Goal: Transaction & Acquisition: Purchase product/service

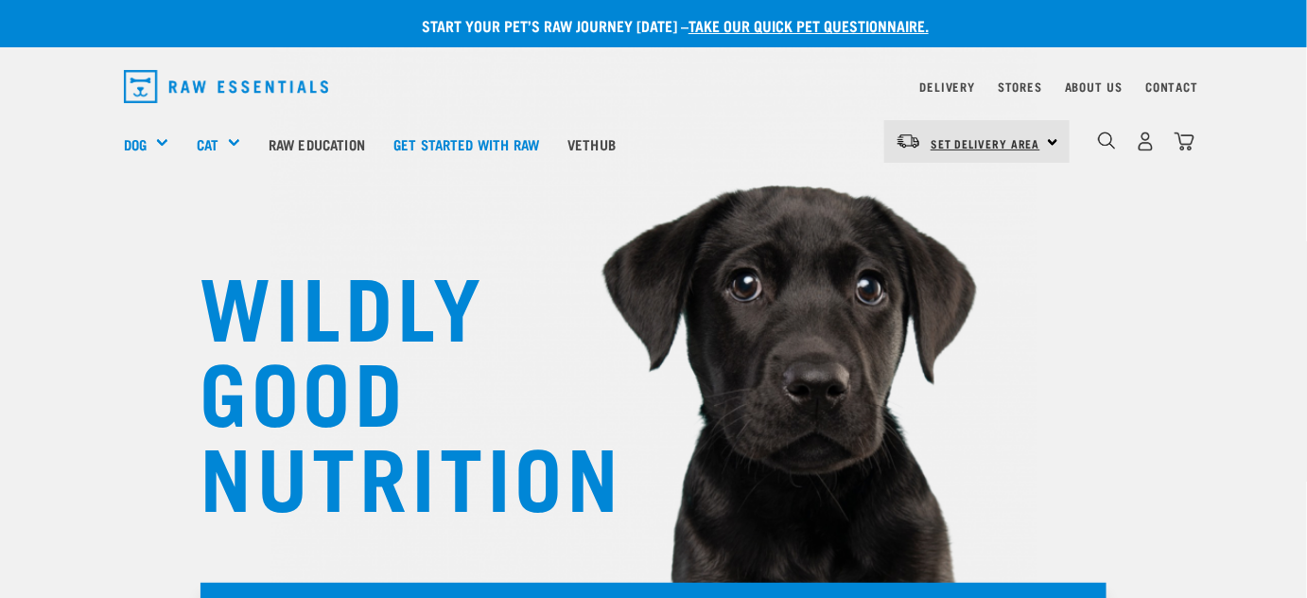
click at [1028, 141] on span "Set Delivery Area" at bounding box center [986, 143] width 110 height 7
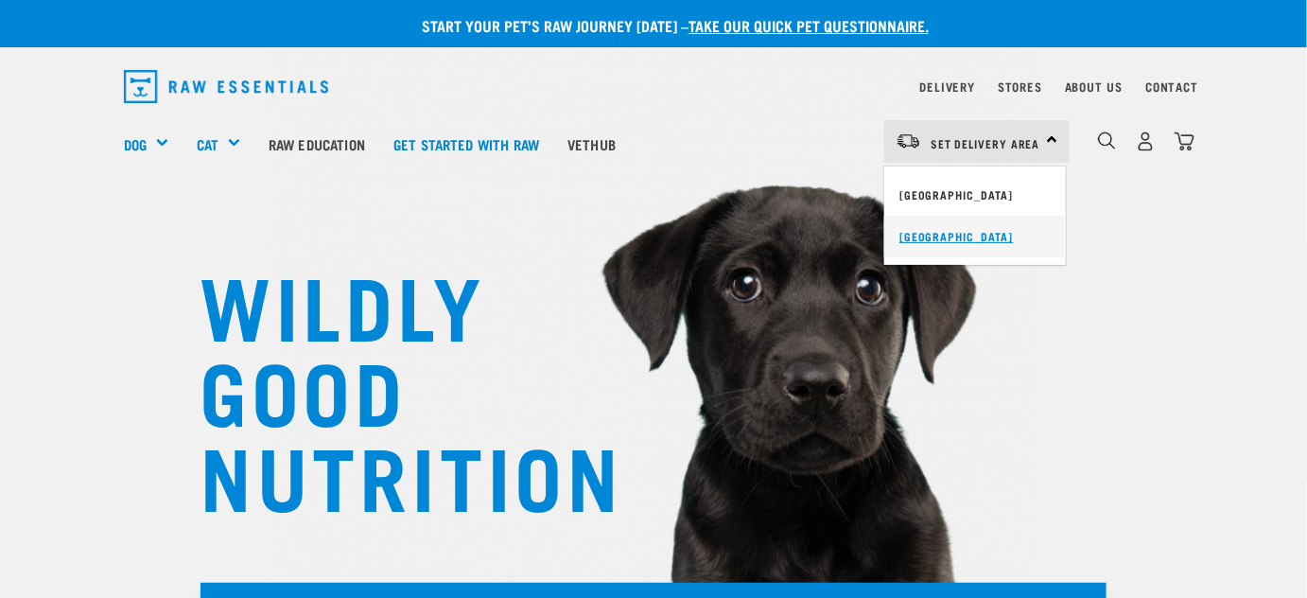
click at [910, 236] on link "[GEOGRAPHIC_DATA]" at bounding box center [975, 237] width 182 height 42
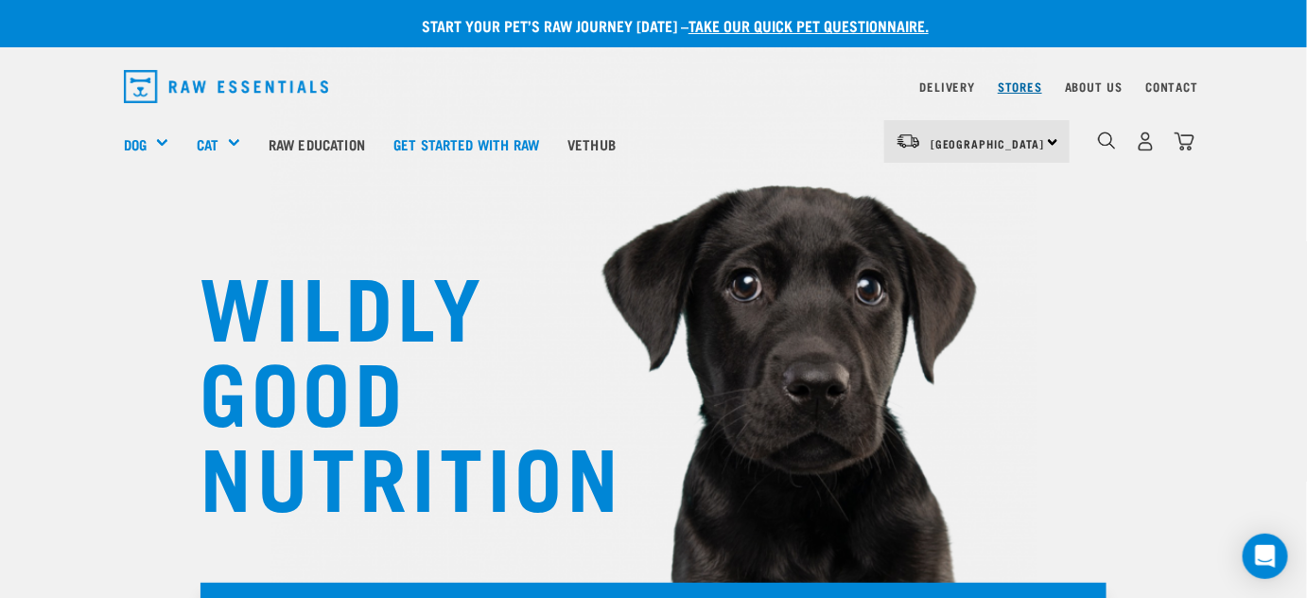
click at [1011, 87] on link "Stores" at bounding box center [1020, 86] width 44 height 7
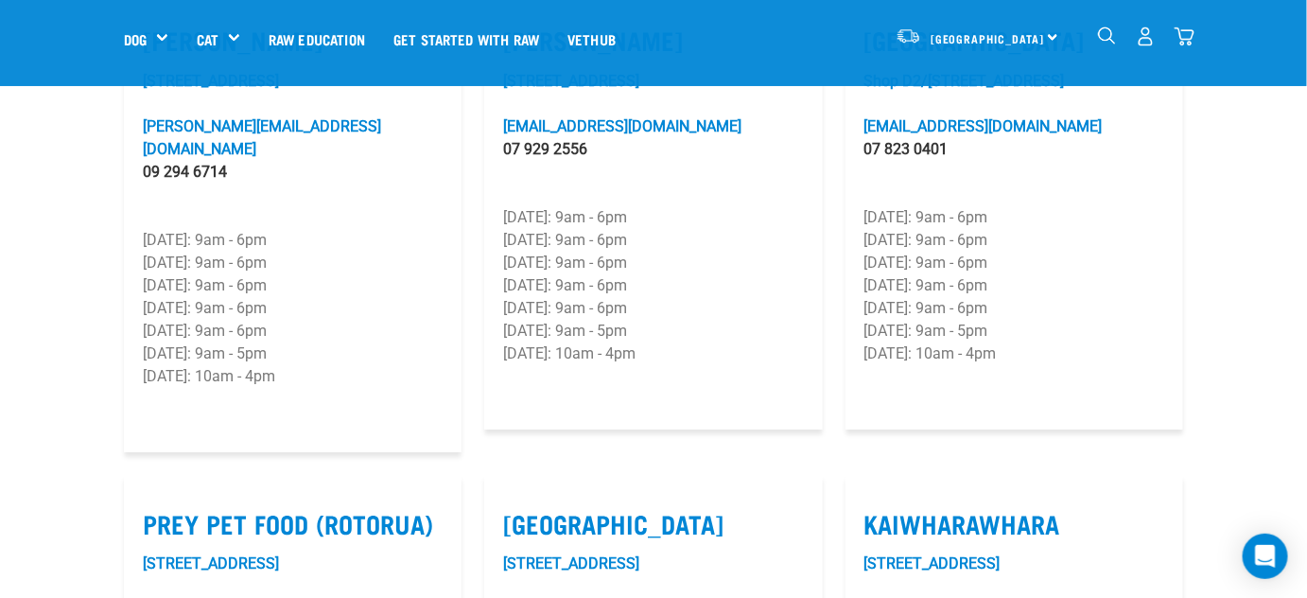
scroll to position [1806, 0]
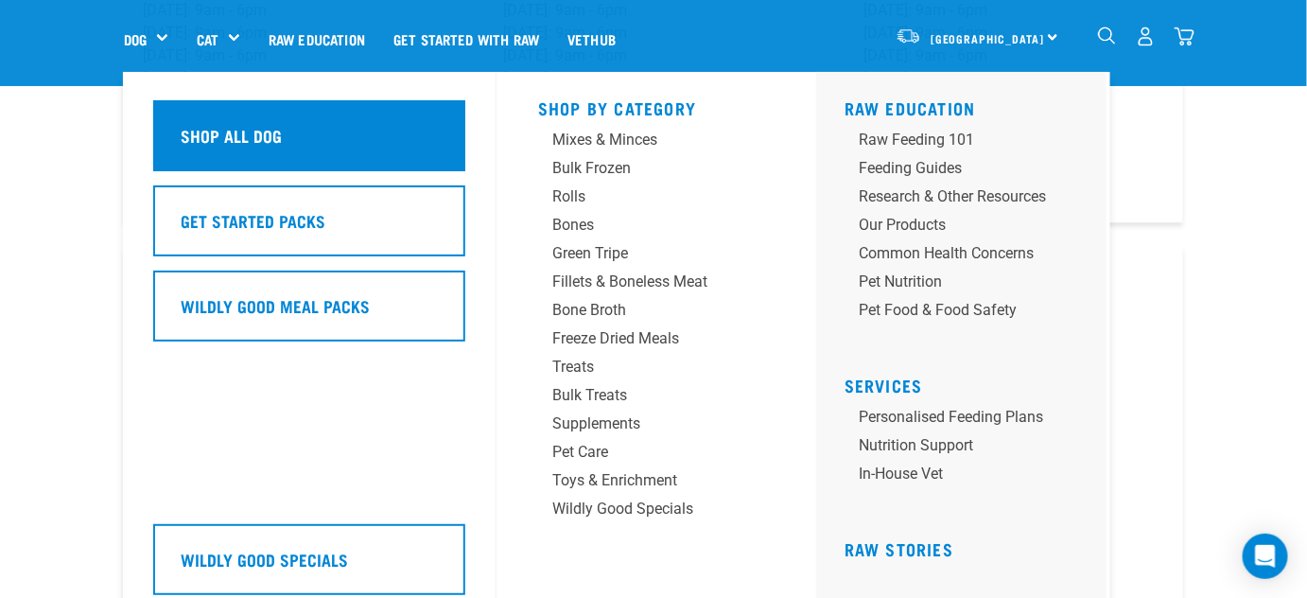
click at [193, 135] on h5 "Shop All Dog" at bounding box center [231, 135] width 101 height 25
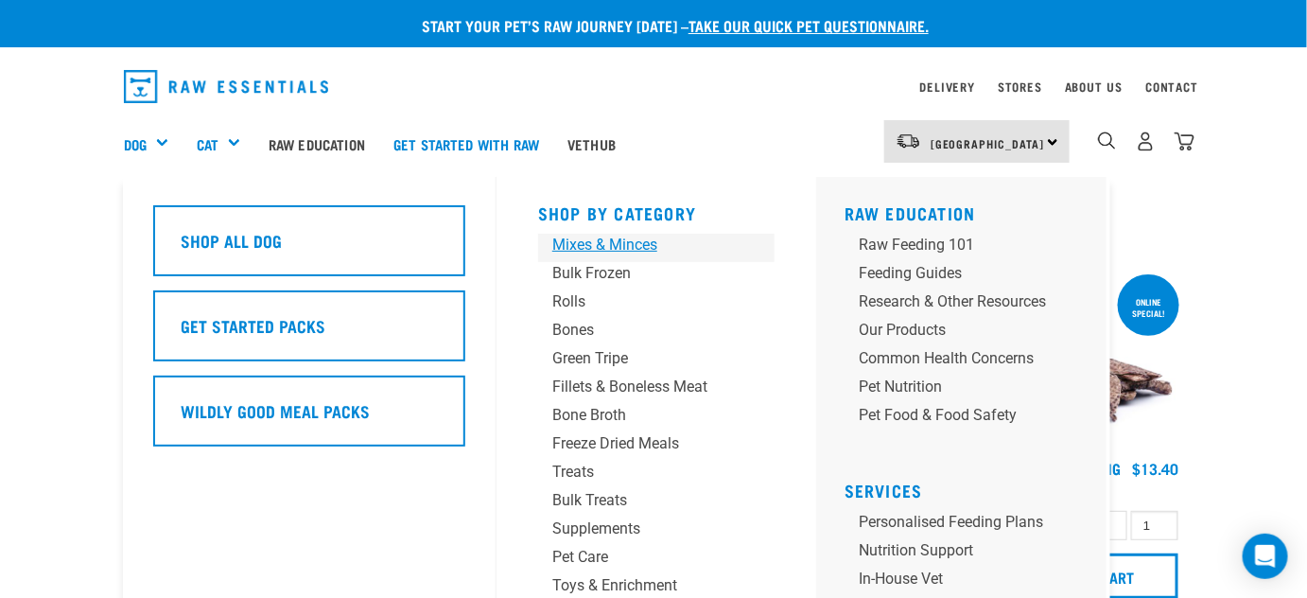
click at [597, 248] on div "Mixes & Minces" at bounding box center [640, 245] width 177 height 23
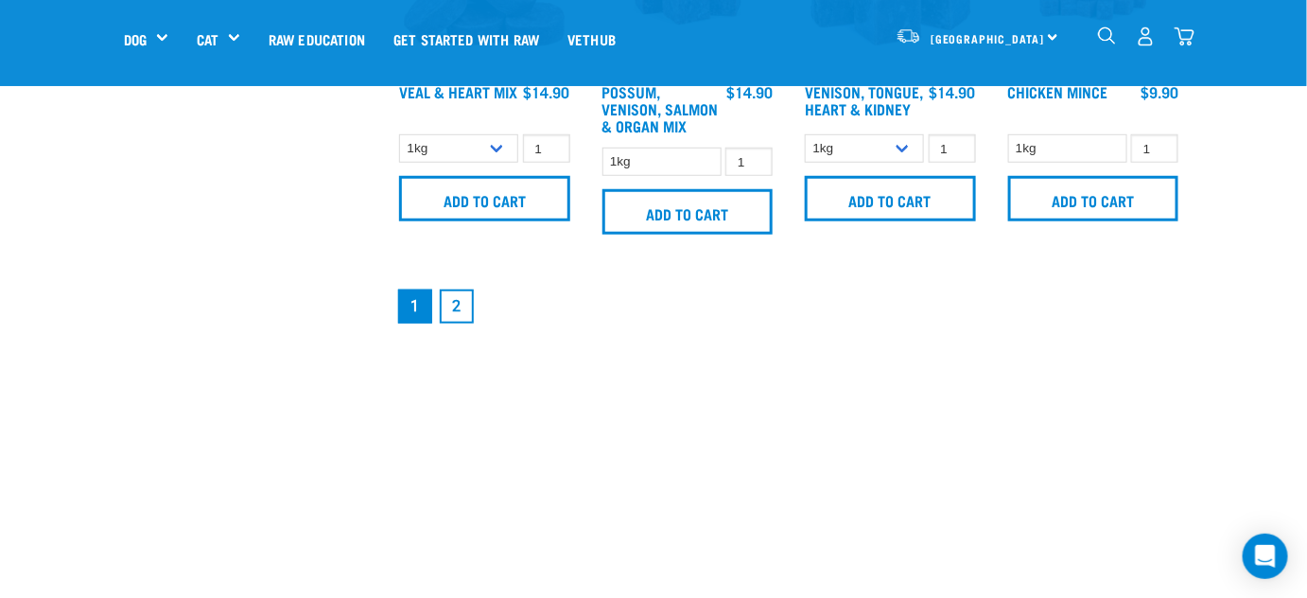
scroll to position [2838, 0]
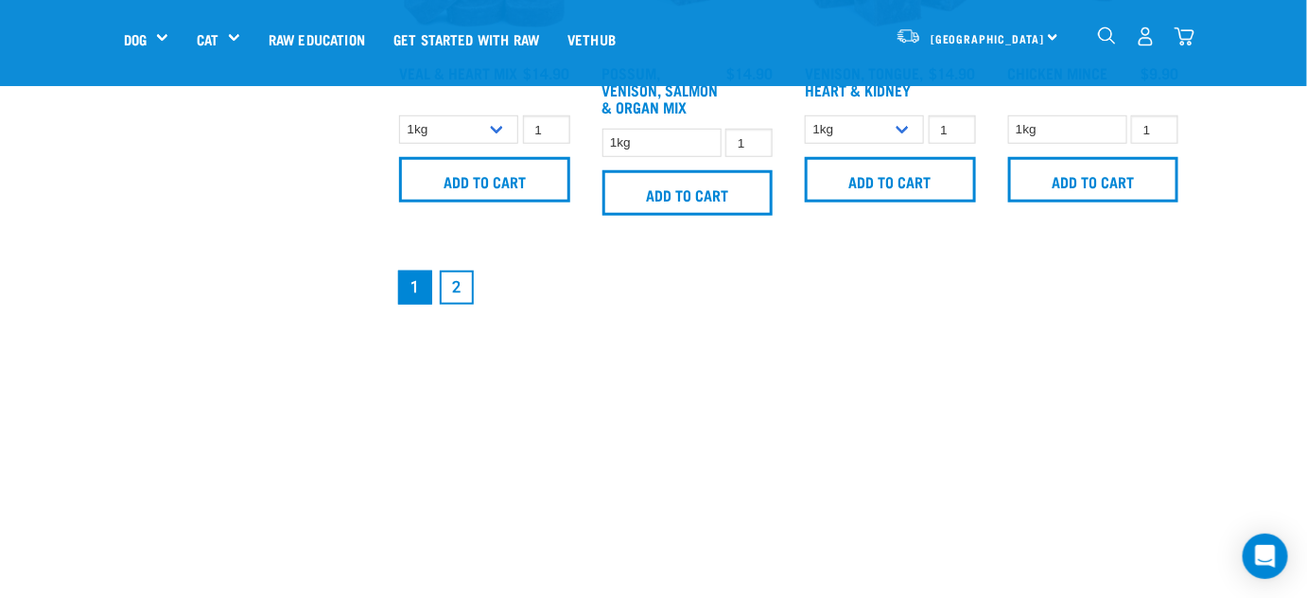
click at [458, 283] on link "2" at bounding box center [457, 288] width 34 height 34
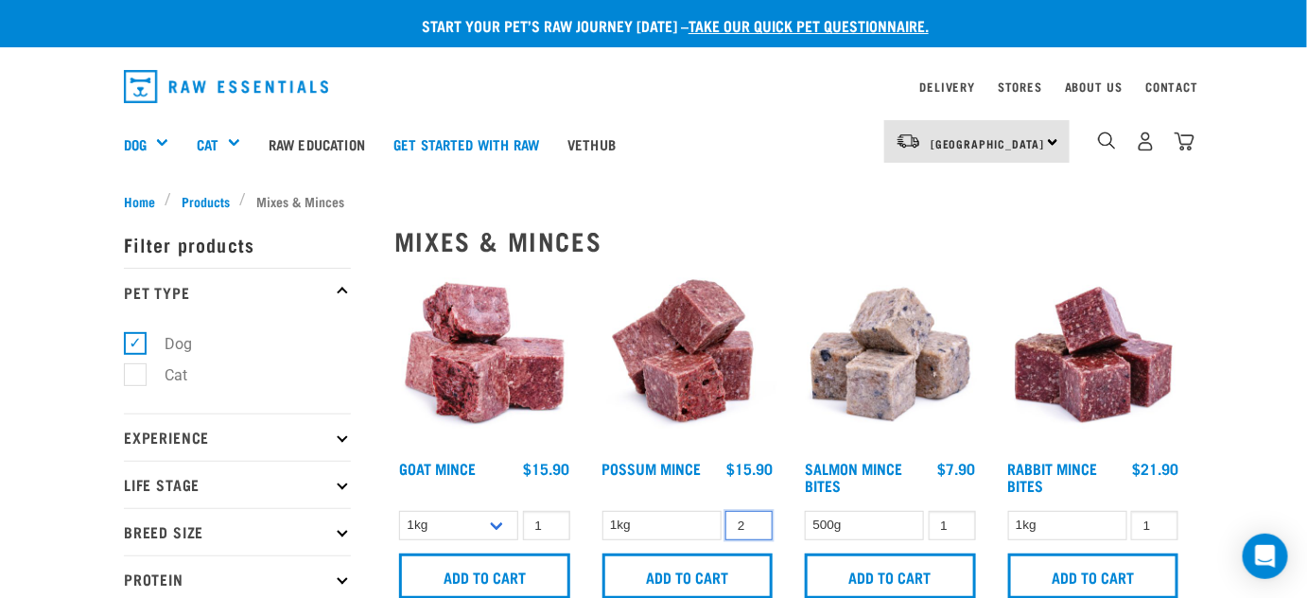
click at [753, 517] on input "2" at bounding box center [749, 525] width 47 height 29
type input "3"
click at [753, 517] on input "3" at bounding box center [749, 525] width 47 height 29
click at [681, 572] on input "Add to cart" at bounding box center [688, 575] width 171 height 45
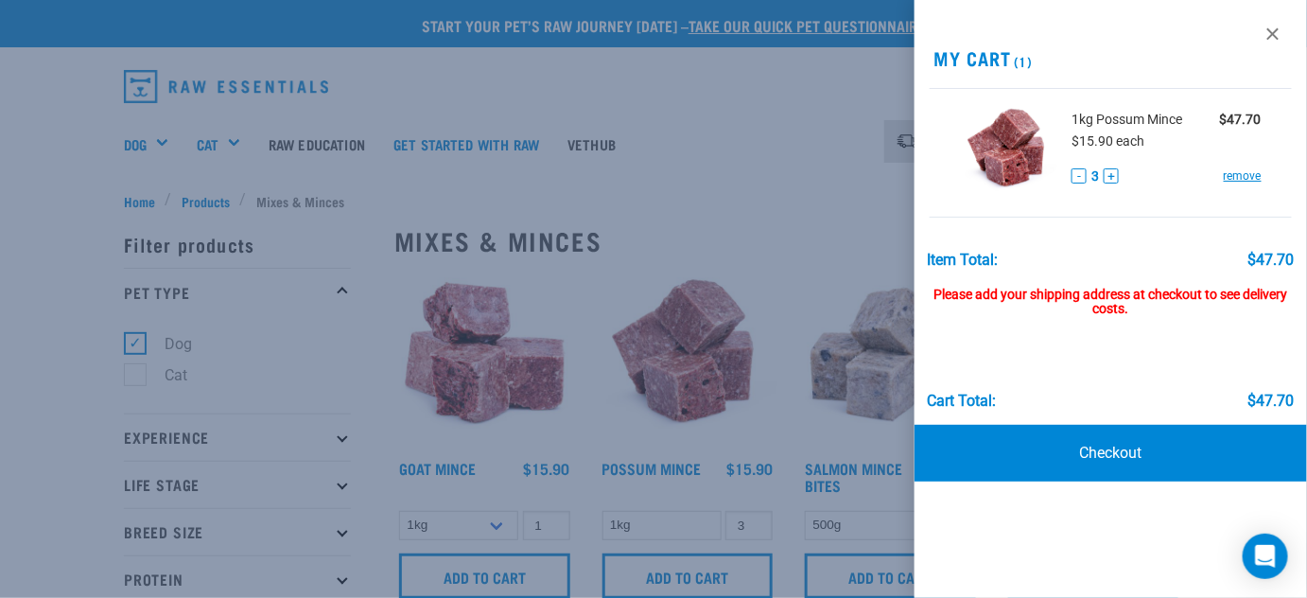
click at [656, 121] on div at bounding box center [653, 299] width 1307 height 598
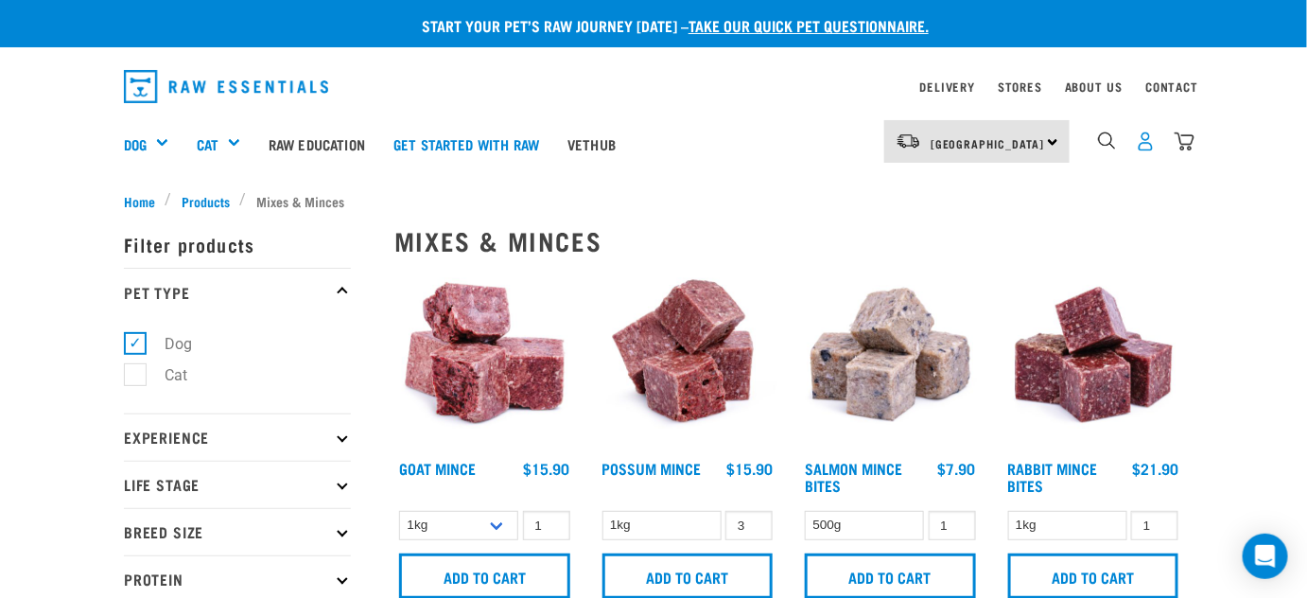
click at [1146, 145] on img "dropdown navigation" at bounding box center [1146, 141] width 20 height 20
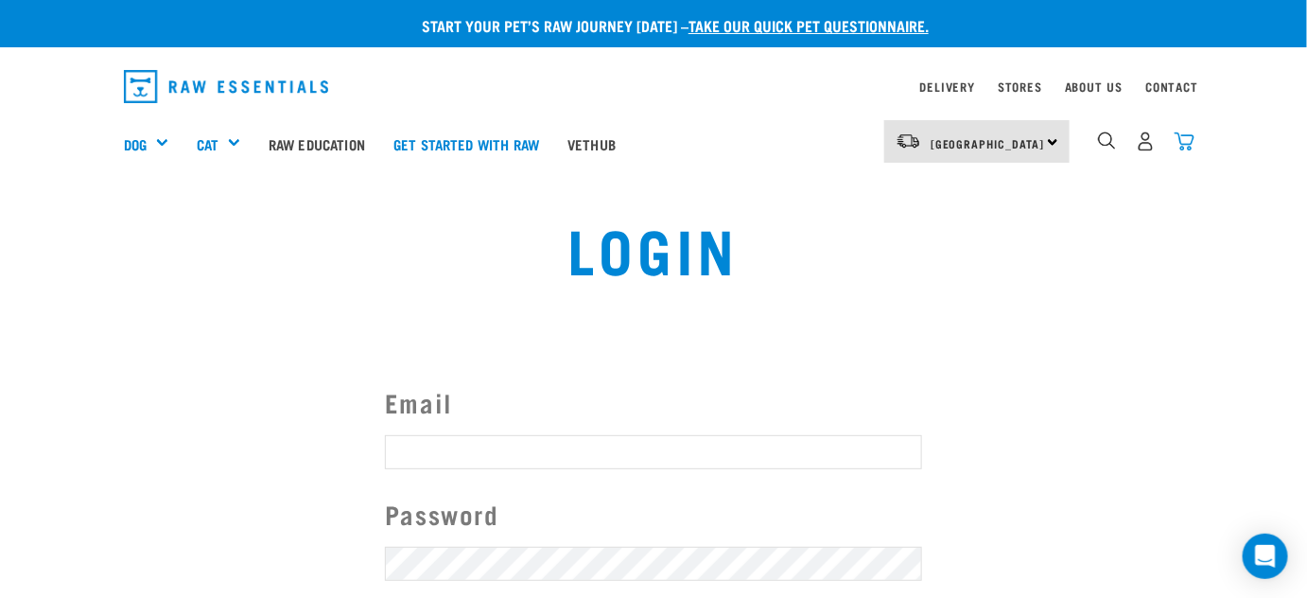
click at [1182, 140] on img "dropdown navigation" at bounding box center [1185, 141] width 20 height 20
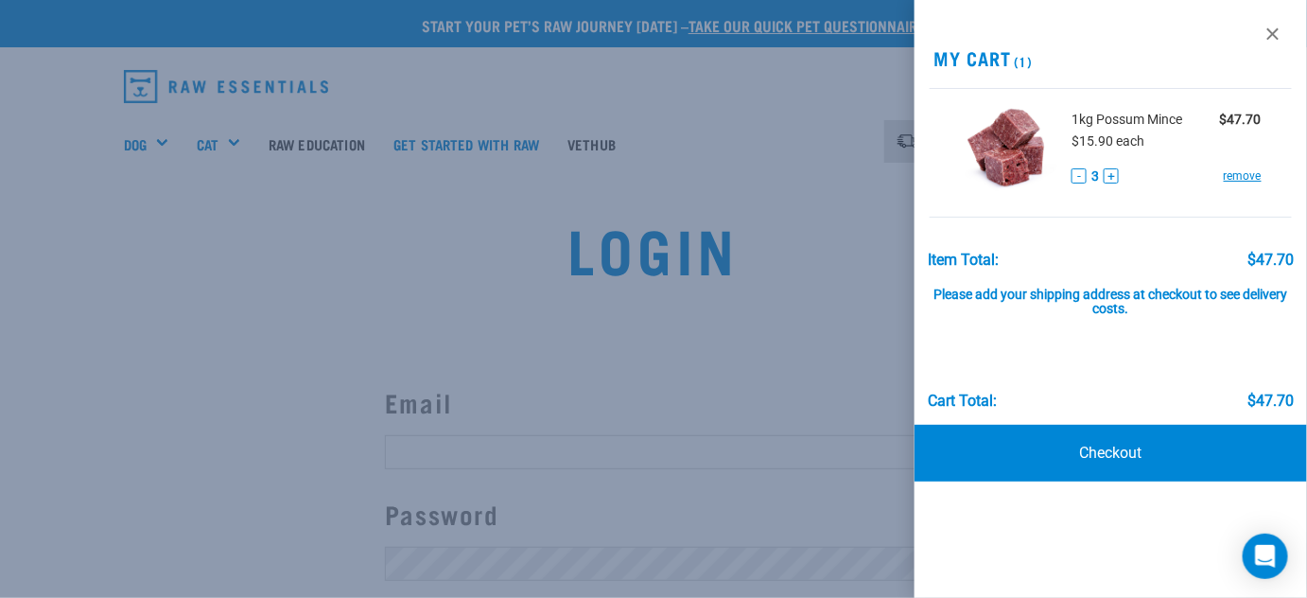
click at [762, 176] on div at bounding box center [653, 299] width 1307 height 598
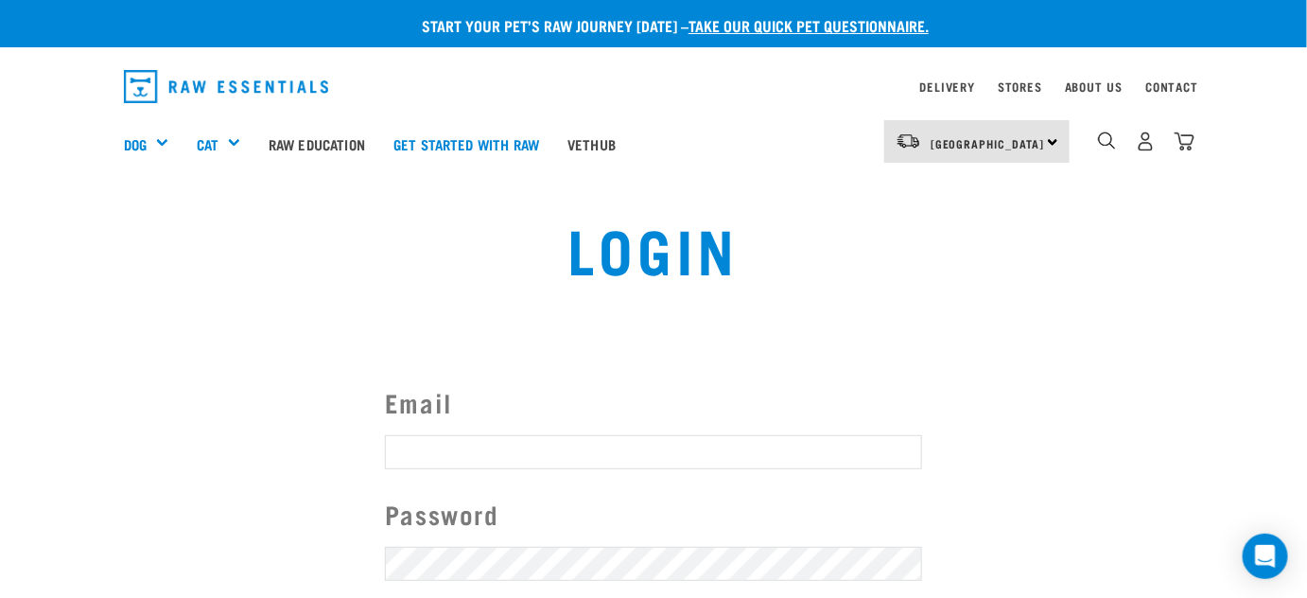
click at [401, 458] on input "Email" at bounding box center [653, 452] width 537 height 34
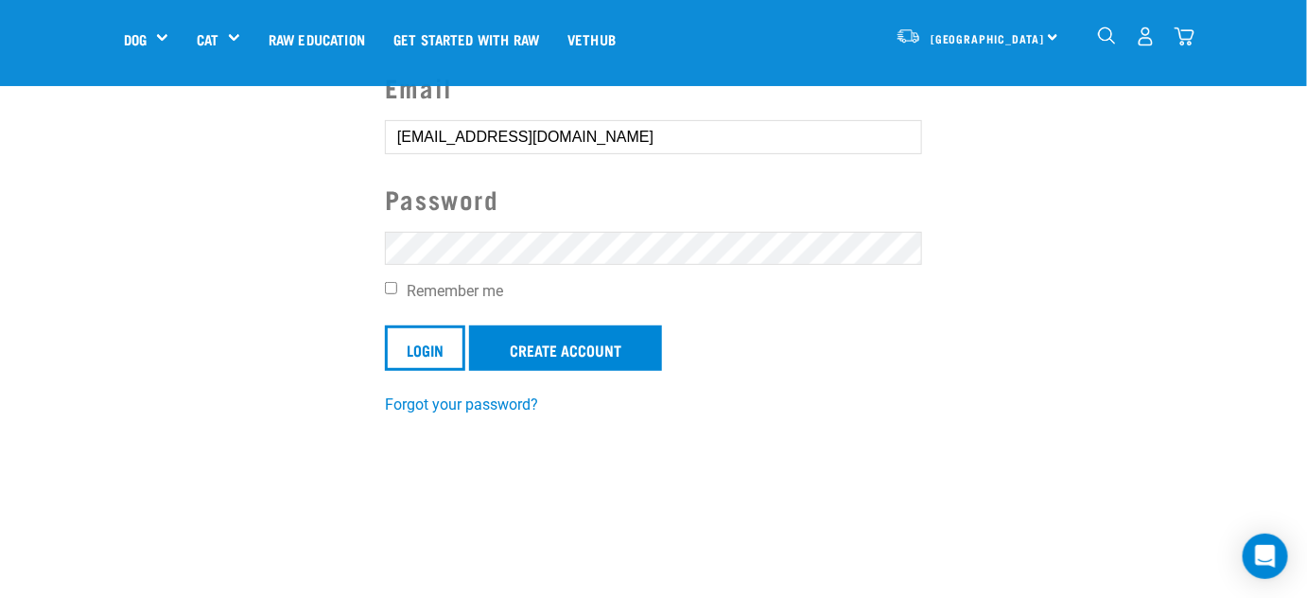
scroll to position [257, 0]
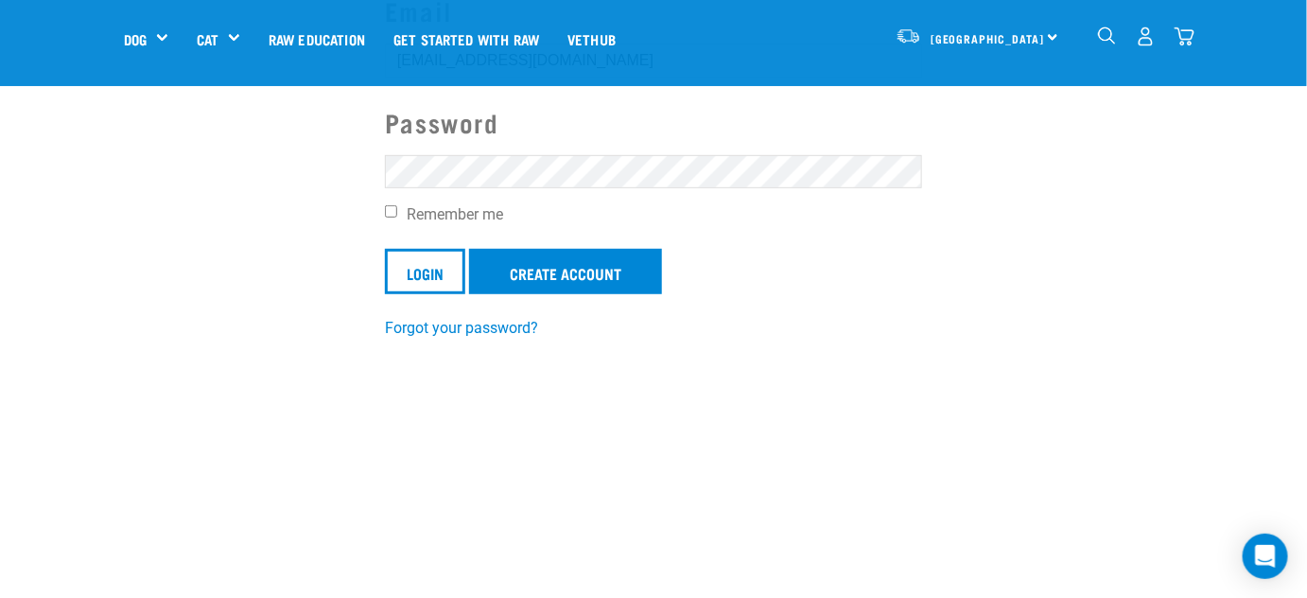
type input "healthalternatives95@outlook.com"
click at [406, 263] on input "Login" at bounding box center [425, 271] width 80 height 45
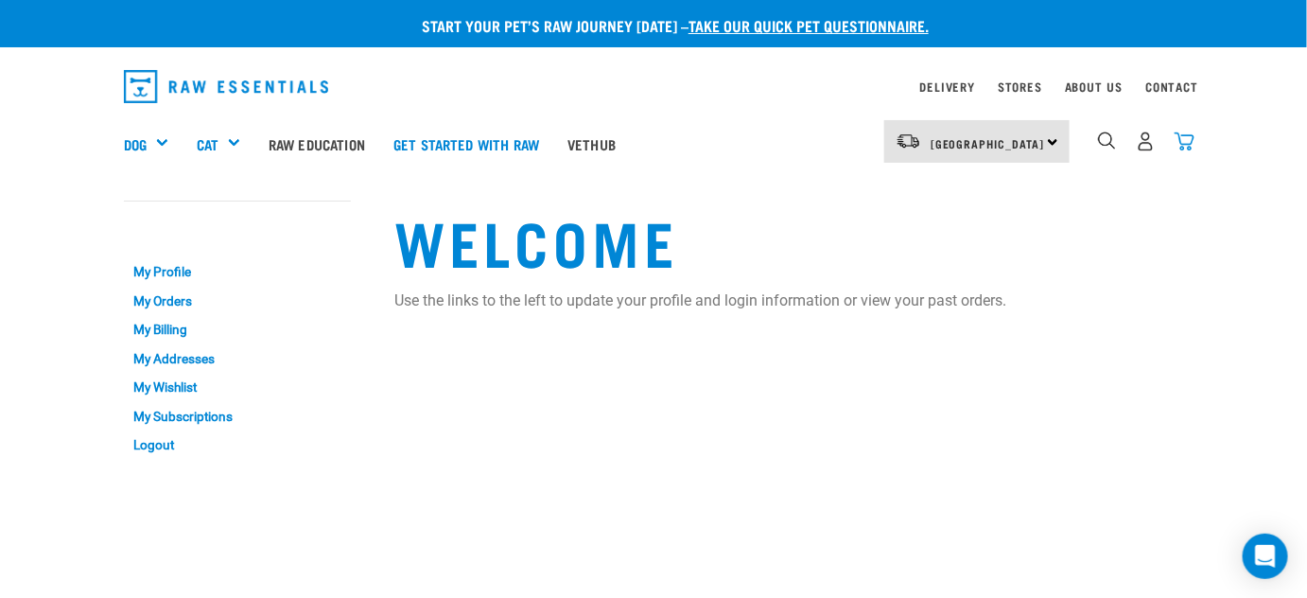
click at [1185, 142] on img "dropdown navigation" at bounding box center [1185, 141] width 20 height 20
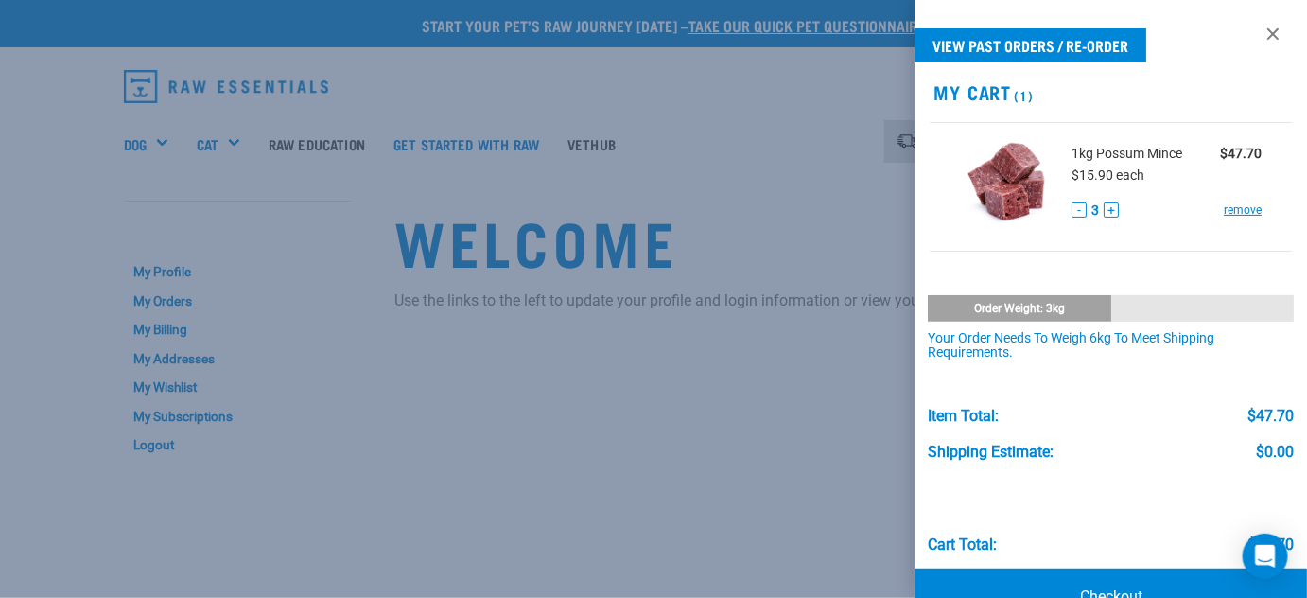
click at [704, 116] on div at bounding box center [653, 299] width 1307 height 598
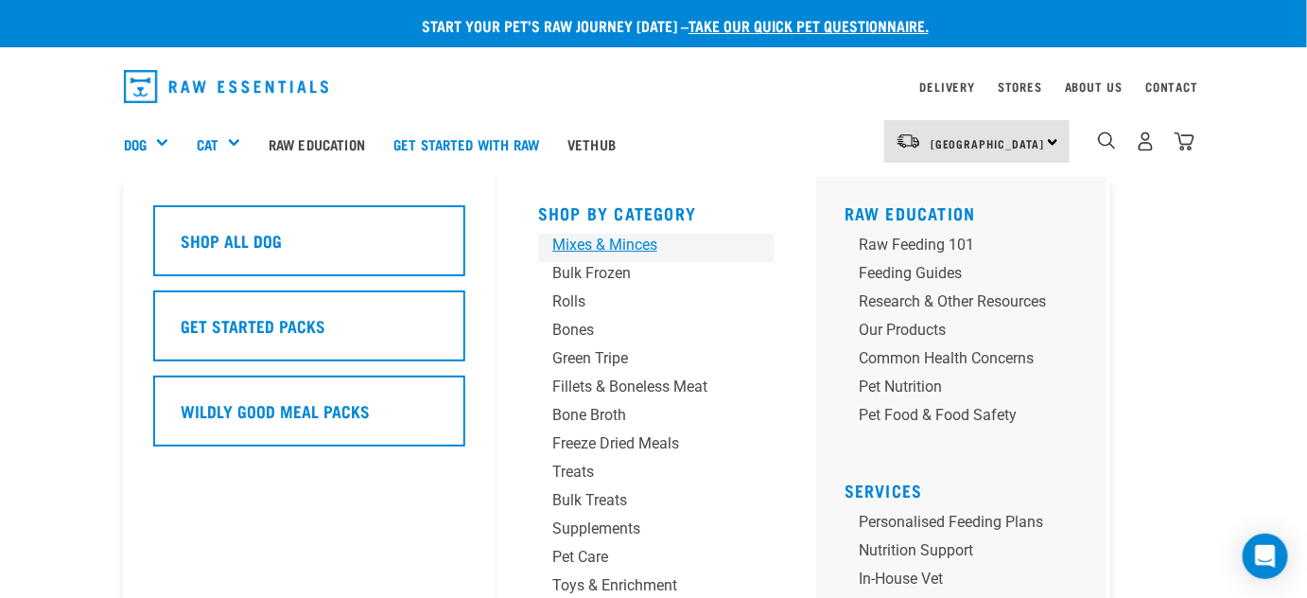
click at [585, 244] on div "Mixes & Minces" at bounding box center [640, 245] width 177 height 23
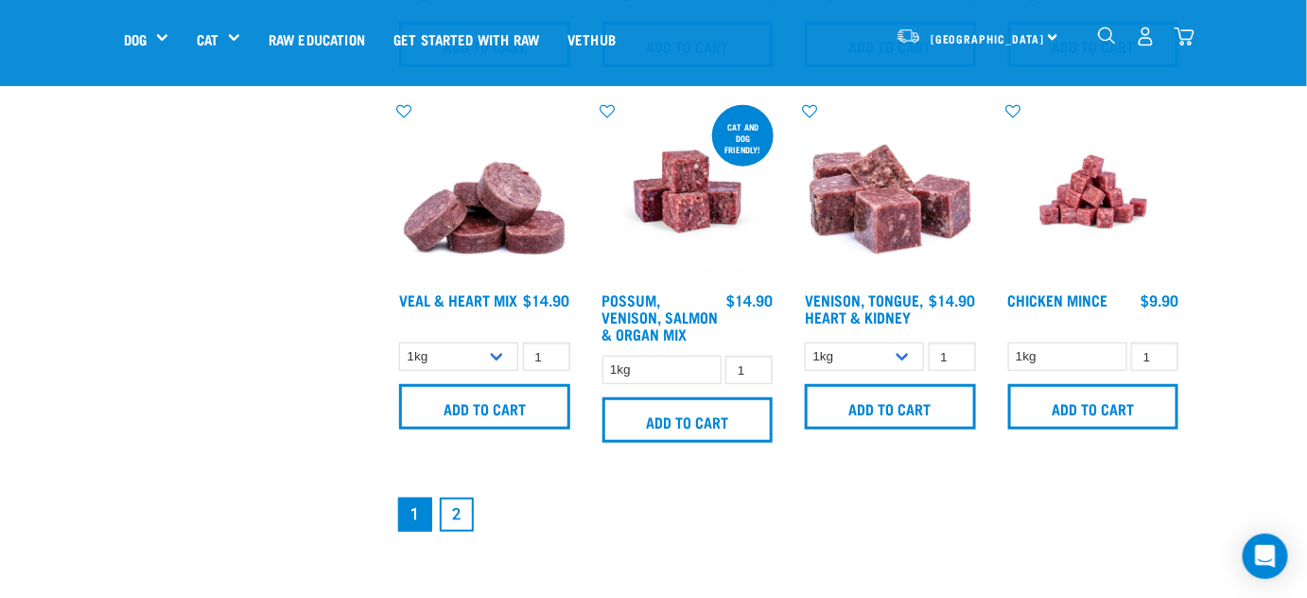
scroll to position [2614, 0]
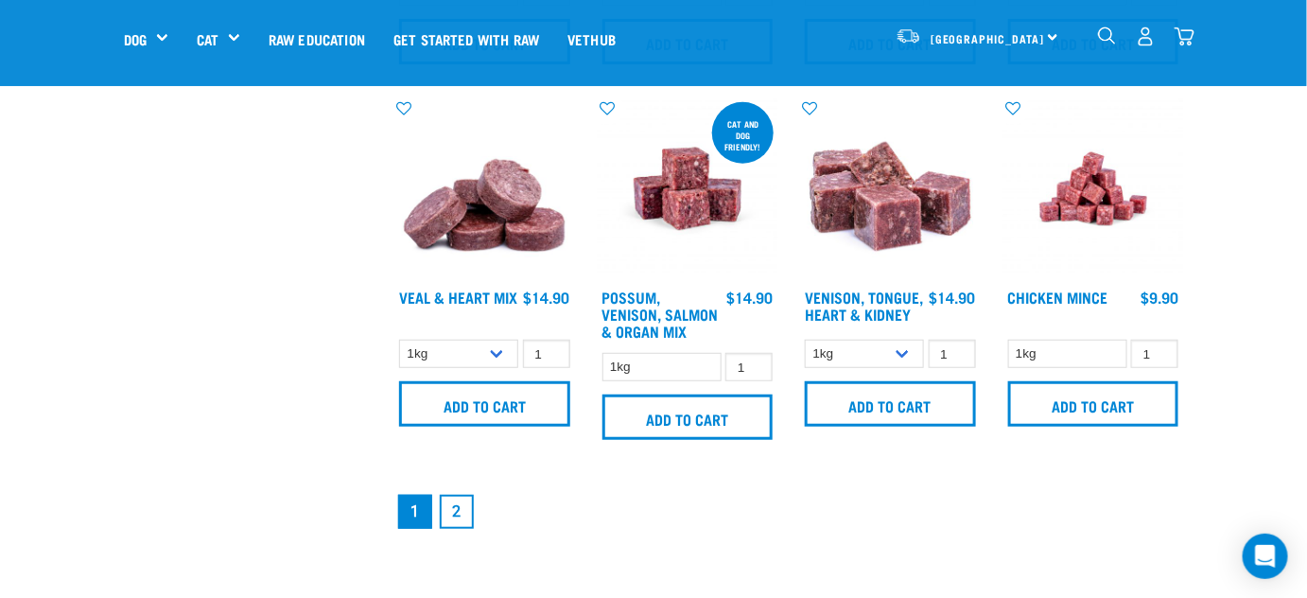
click at [463, 505] on link "2" at bounding box center [457, 512] width 34 height 34
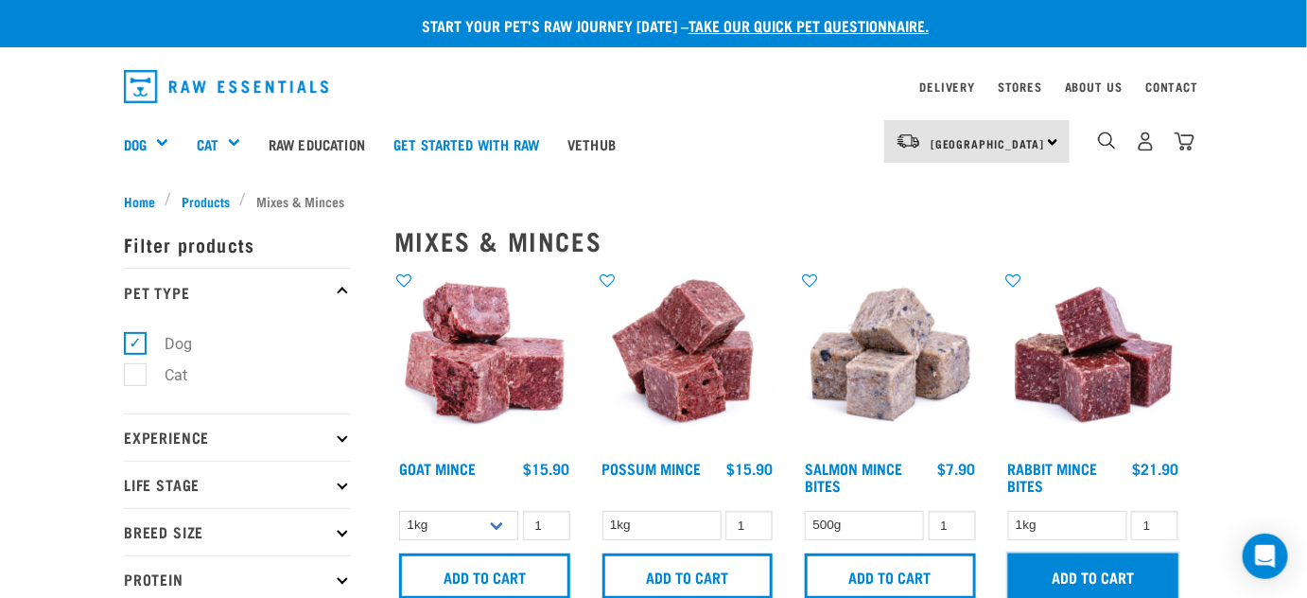
click at [1075, 571] on input "Add to cart" at bounding box center [1093, 575] width 171 height 45
click at [1185, 142] on img "dropdown navigation" at bounding box center [1185, 141] width 20 height 20
click at [1181, 142] on img "dropdown navigation" at bounding box center [1185, 141] width 20 height 20
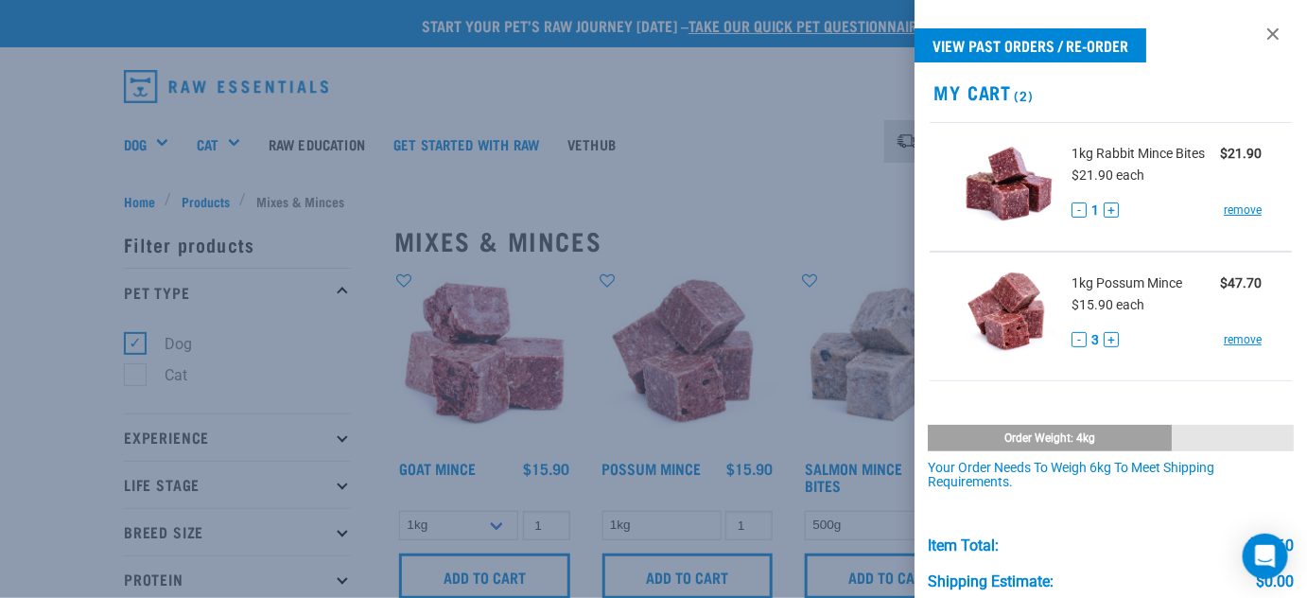
click at [812, 176] on div at bounding box center [653, 299] width 1307 height 598
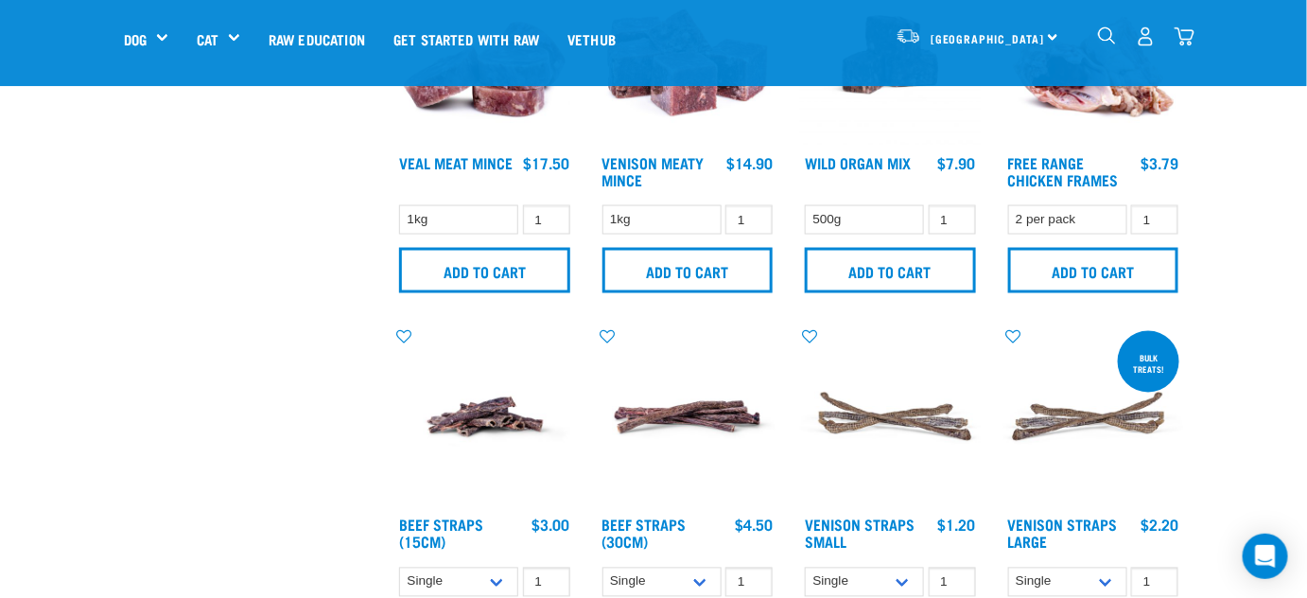
scroll to position [946, 0]
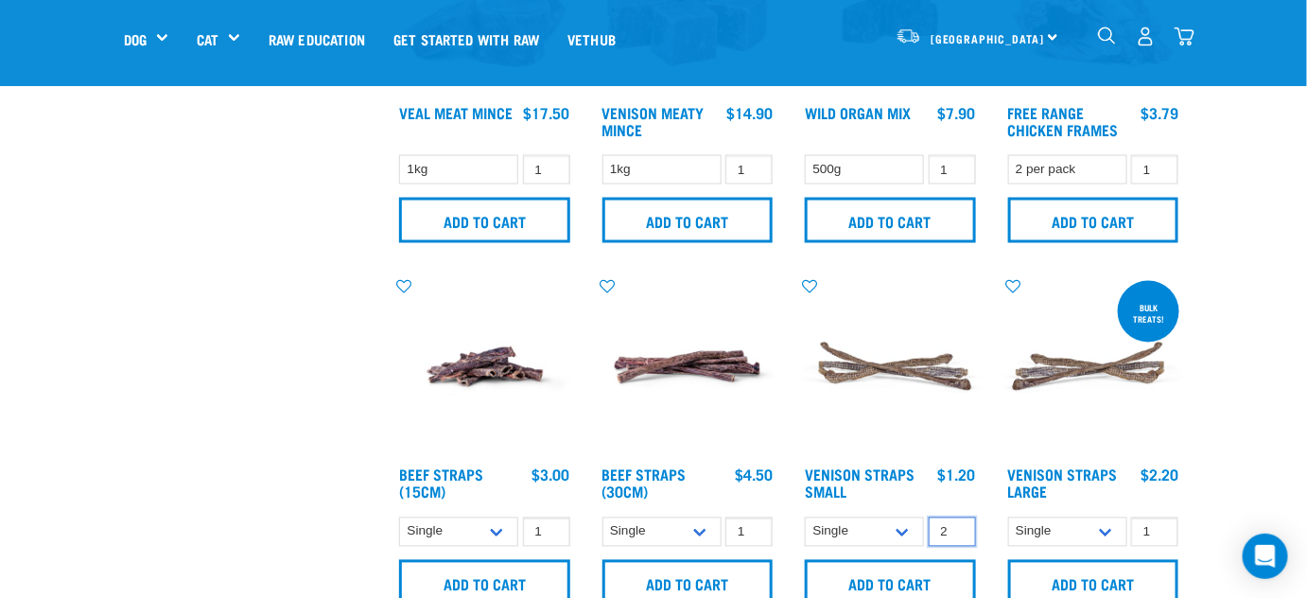
click at [955, 521] on input "2" at bounding box center [952, 531] width 47 height 29
type input "3"
click at [955, 521] on input "3" at bounding box center [952, 531] width 47 height 29
click at [905, 571] on input "Add to cart" at bounding box center [890, 582] width 171 height 45
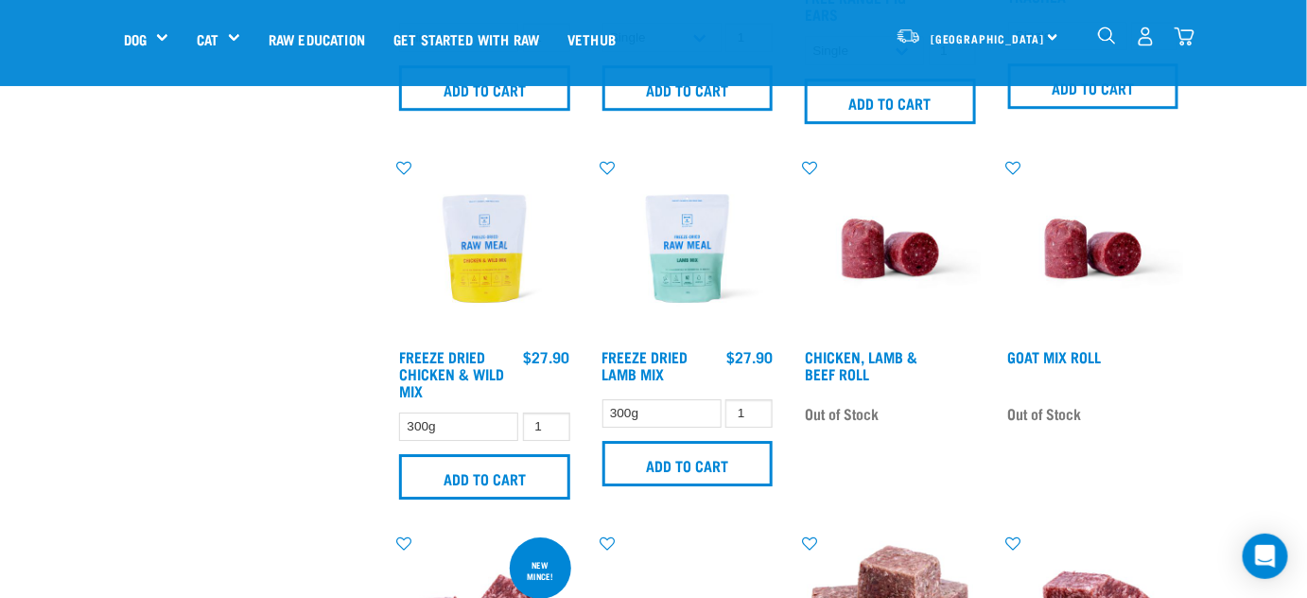
scroll to position [1806, 0]
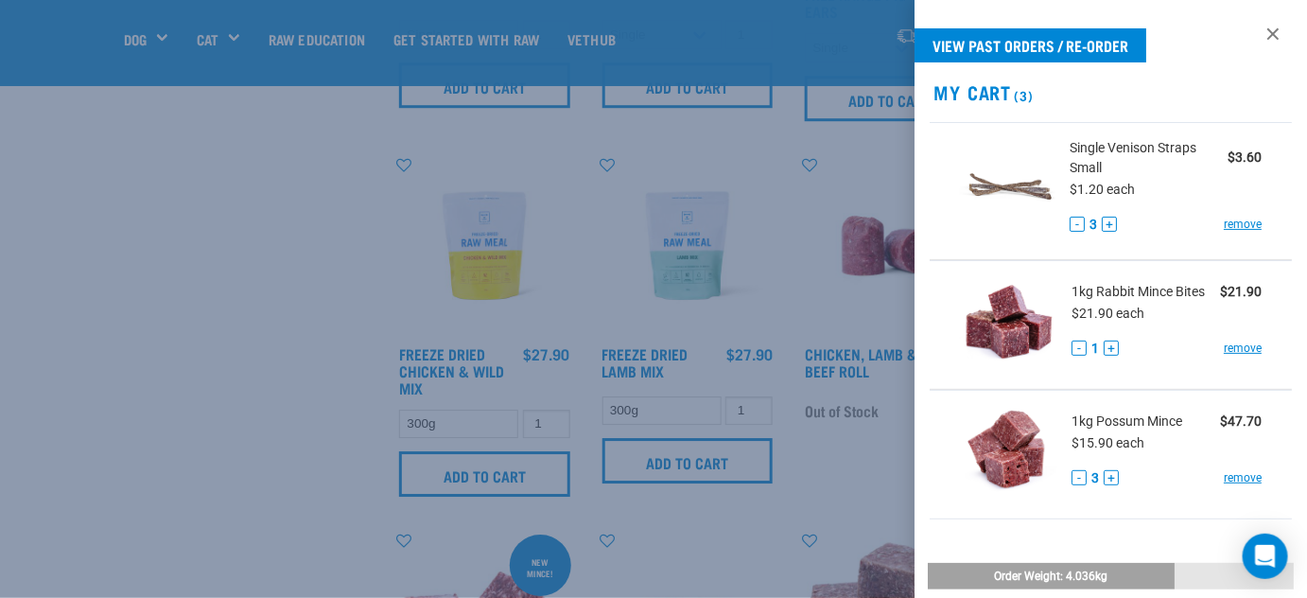
click at [212, 432] on div at bounding box center [653, 299] width 1307 height 598
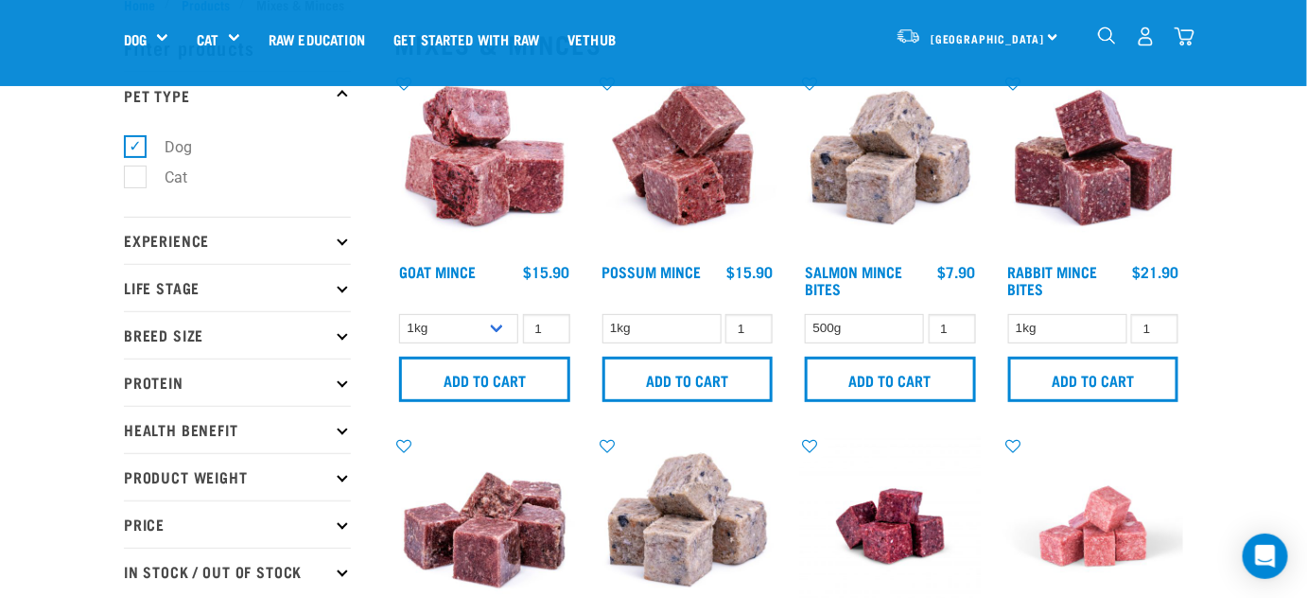
scroll to position [0, 0]
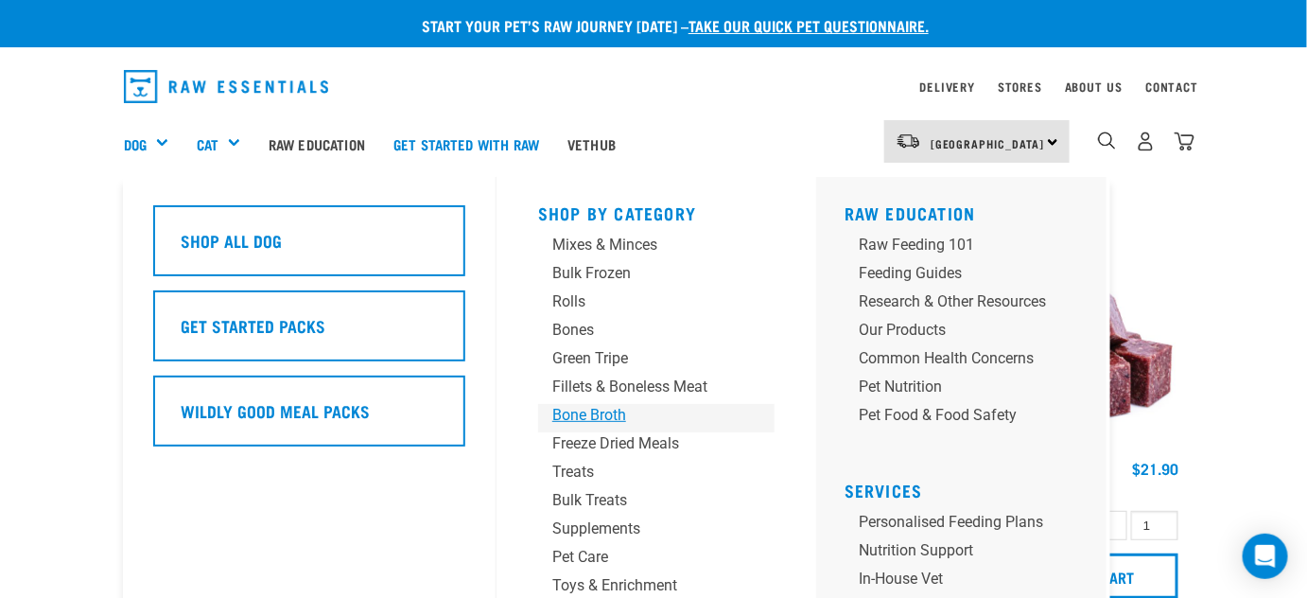
click at [587, 415] on div "Bone Broth" at bounding box center [640, 415] width 177 height 23
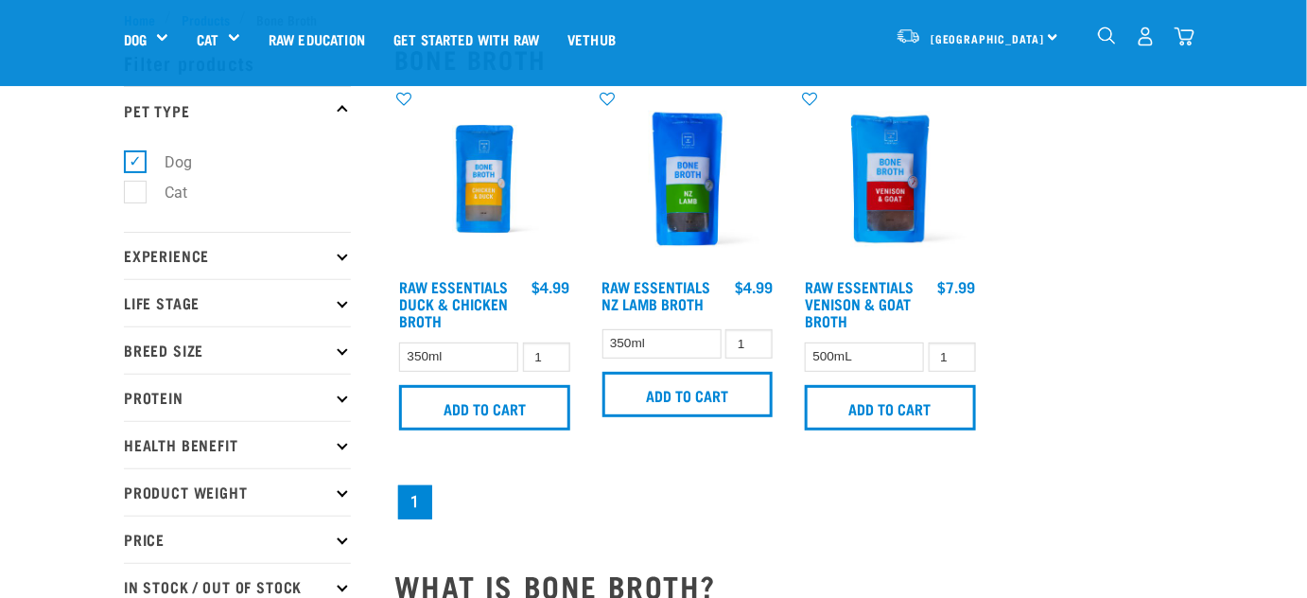
scroll to position [171, 0]
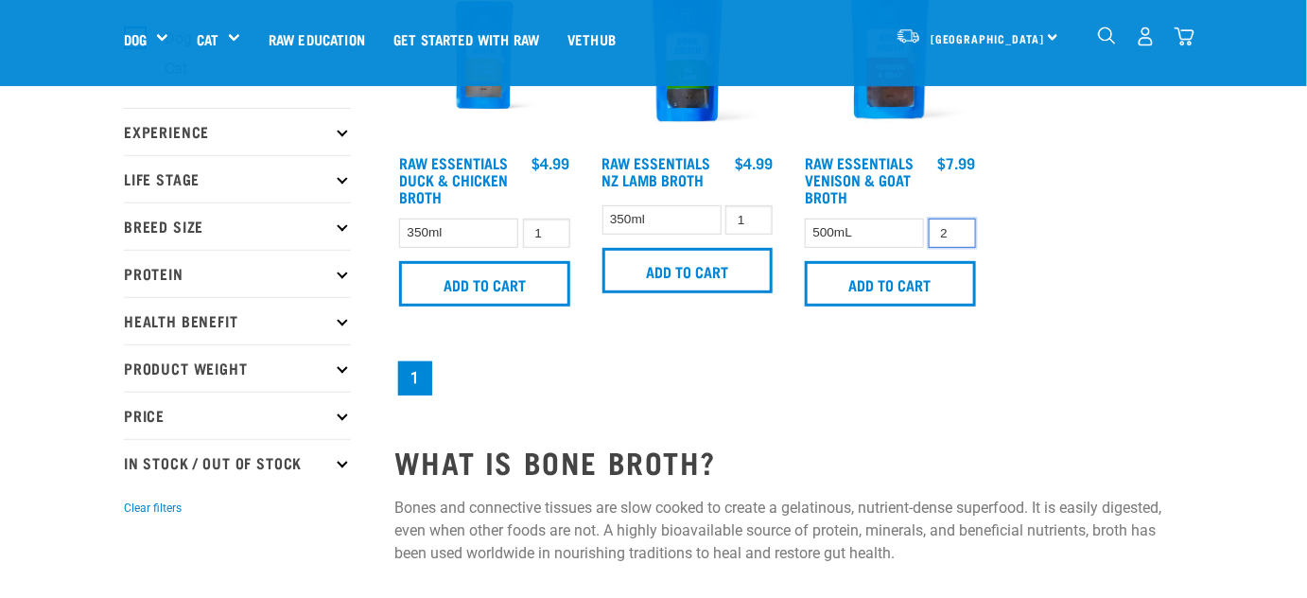
click at [956, 226] on input "2" at bounding box center [952, 233] width 47 height 29
click at [956, 226] on input "3" at bounding box center [952, 233] width 47 height 29
click at [956, 226] on input "4" at bounding box center [952, 233] width 47 height 29
click at [956, 226] on input "5" at bounding box center [952, 233] width 47 height 29
type input "6"
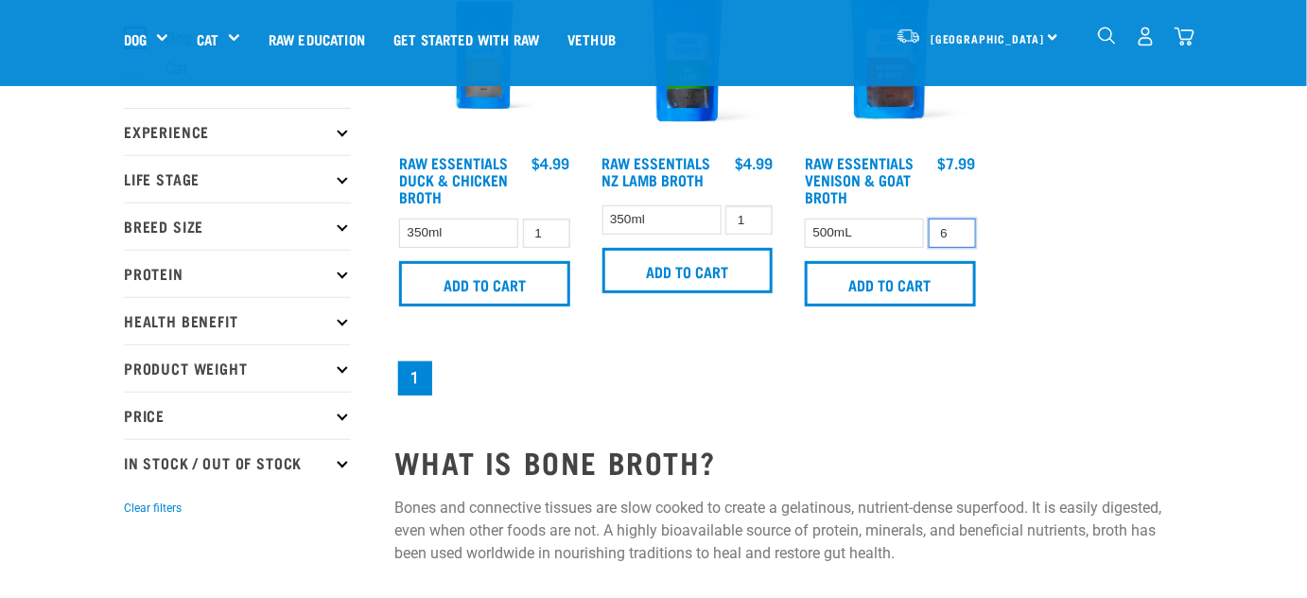
click at [956, 226] on input "6" at bounding box center [952, 233] width 47 height 29
click at [870, 276] on input "Add to cart" at bounding box center [890, 283] width 171 height 45
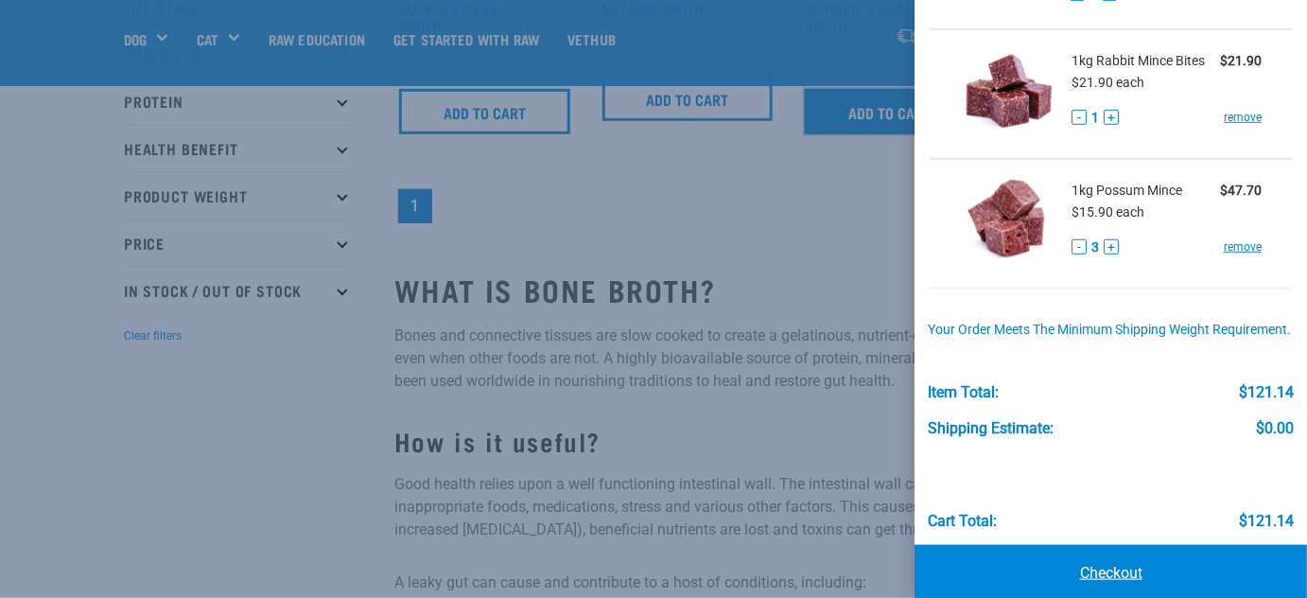
scroll to position [409, 0]
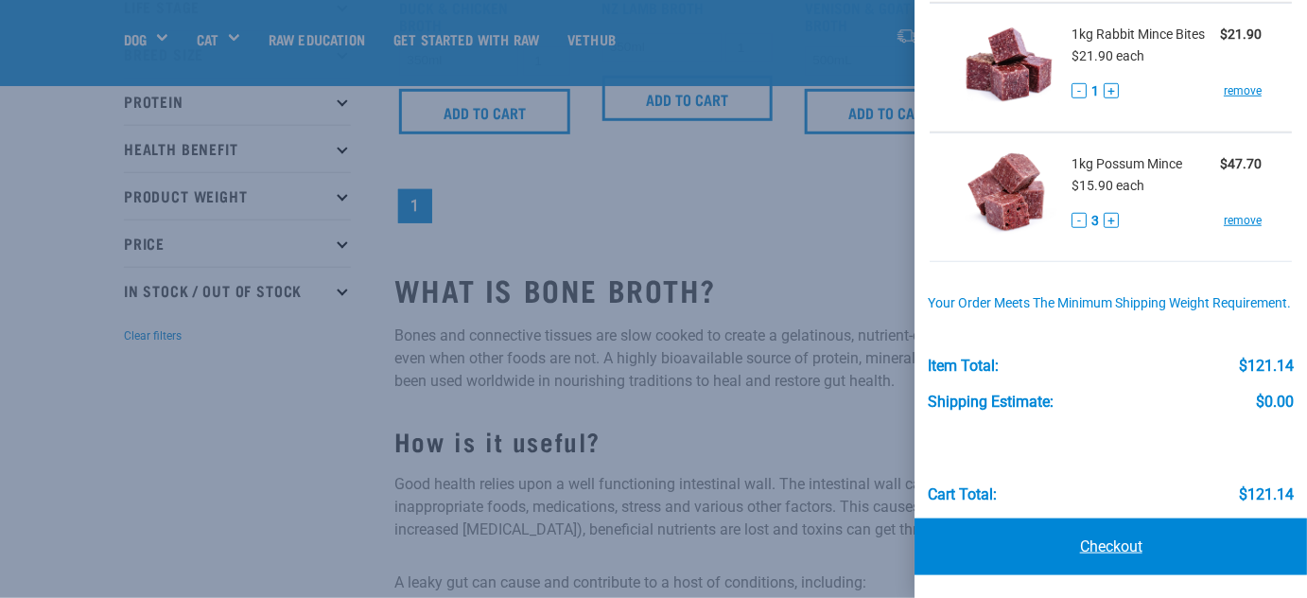
click at [1101, 544] on link "Checkout" at bounding box center [1111, 546] width 393 height 57
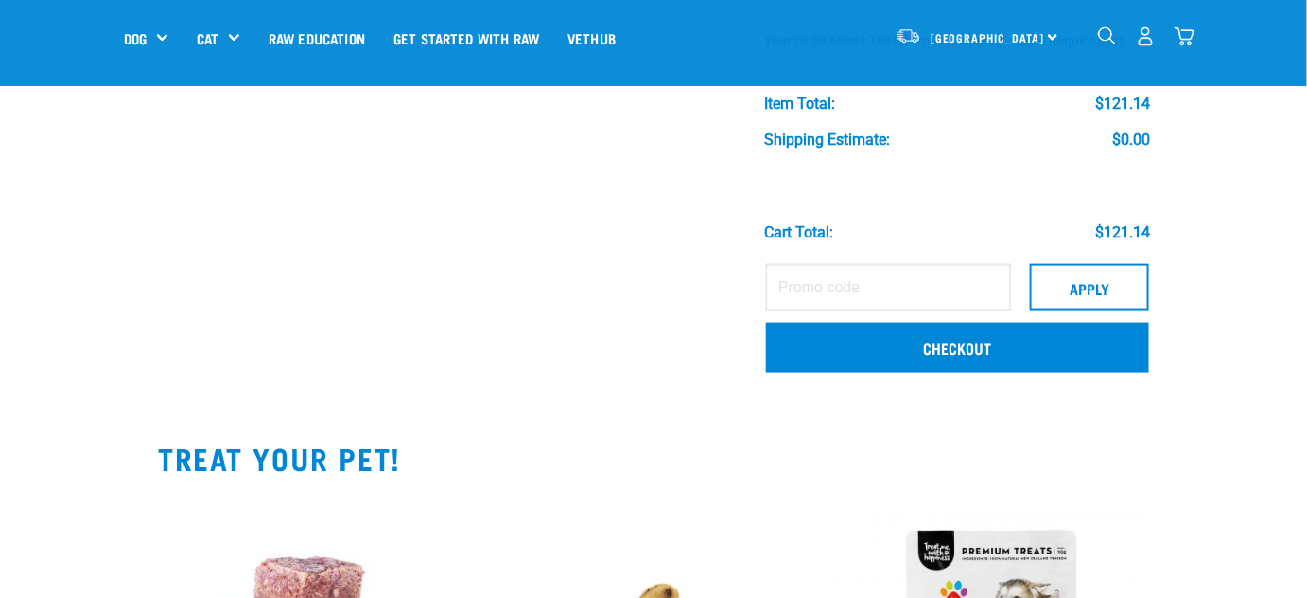
scroll to position [688, 0]
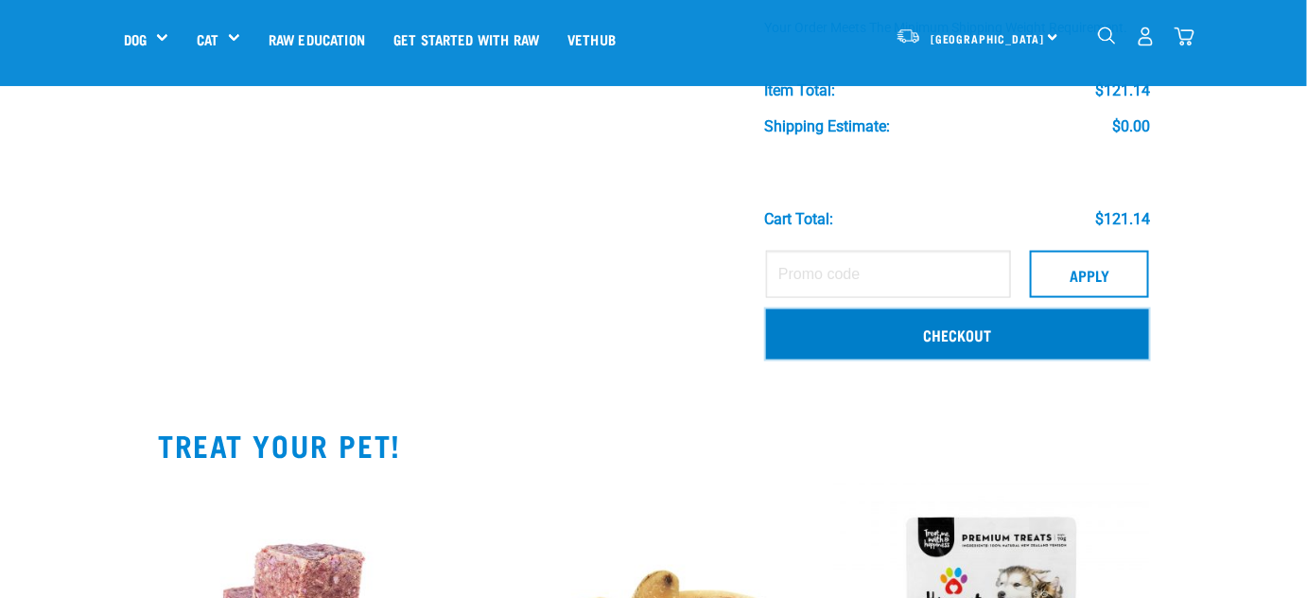
click at [953, 329] on link "Checkout" at bounding box center [957, 333] width 383 height 49
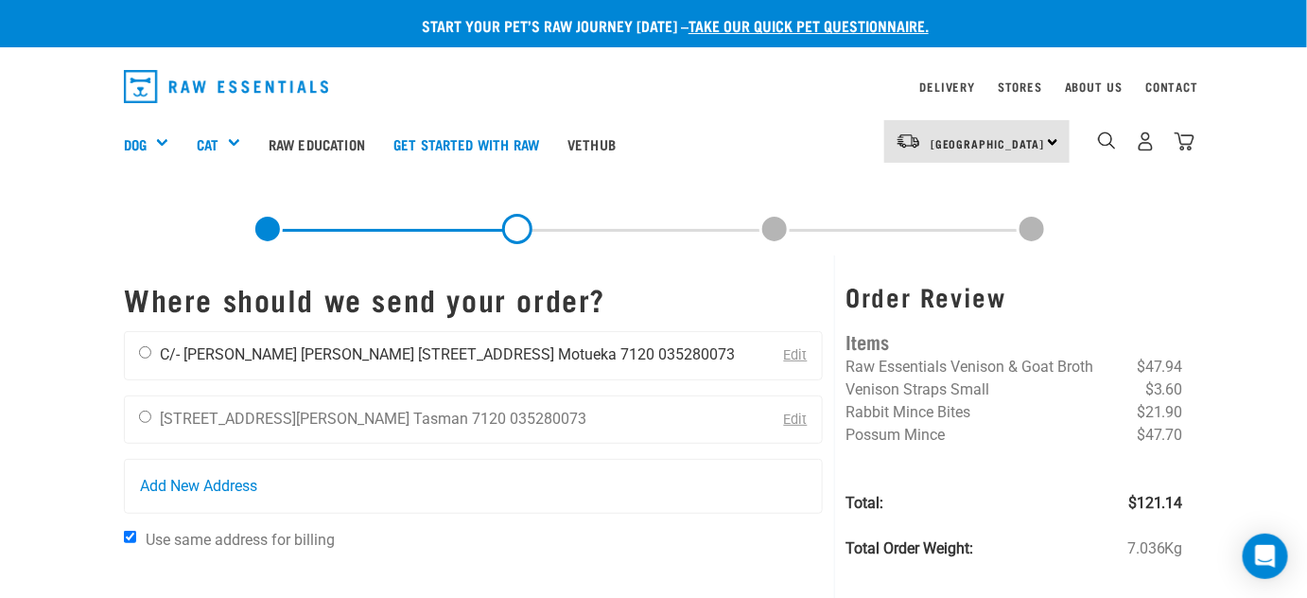
click at [146, 352] on input "radio" at bounding box center [145, 352] width 12 height 12
radio input "true"
click at [126, 531] on input "Use same address for billing" at bounding box center [130, 537] width 12 height 12
checkbox input "false"
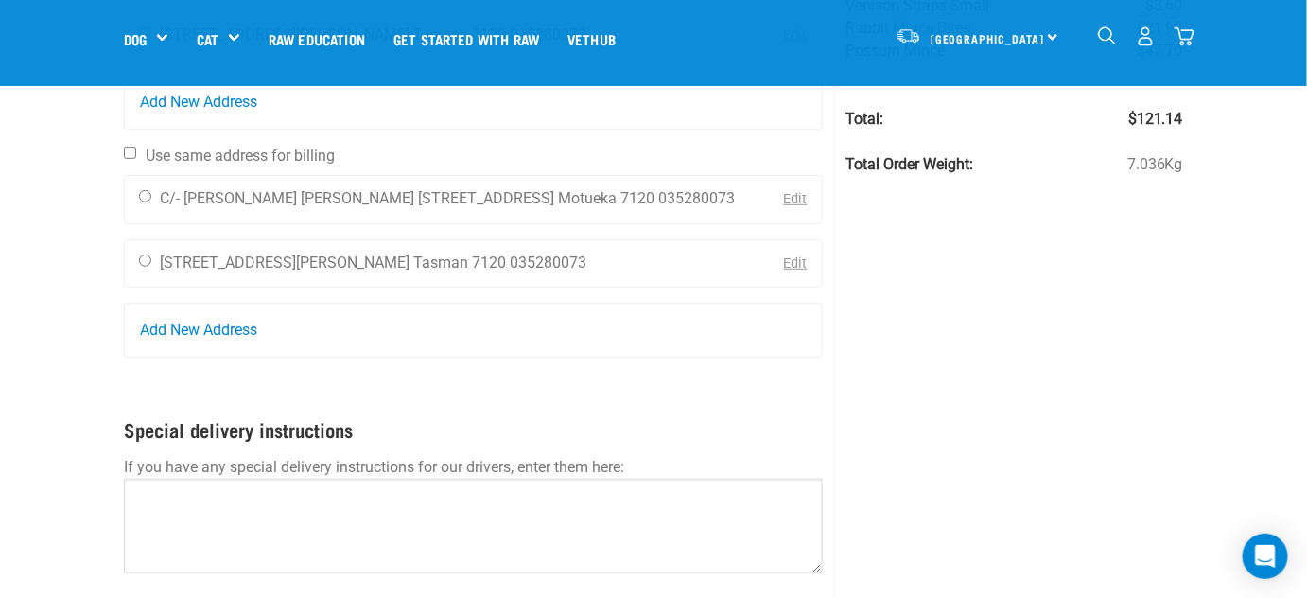
scroll to position [257, 0]
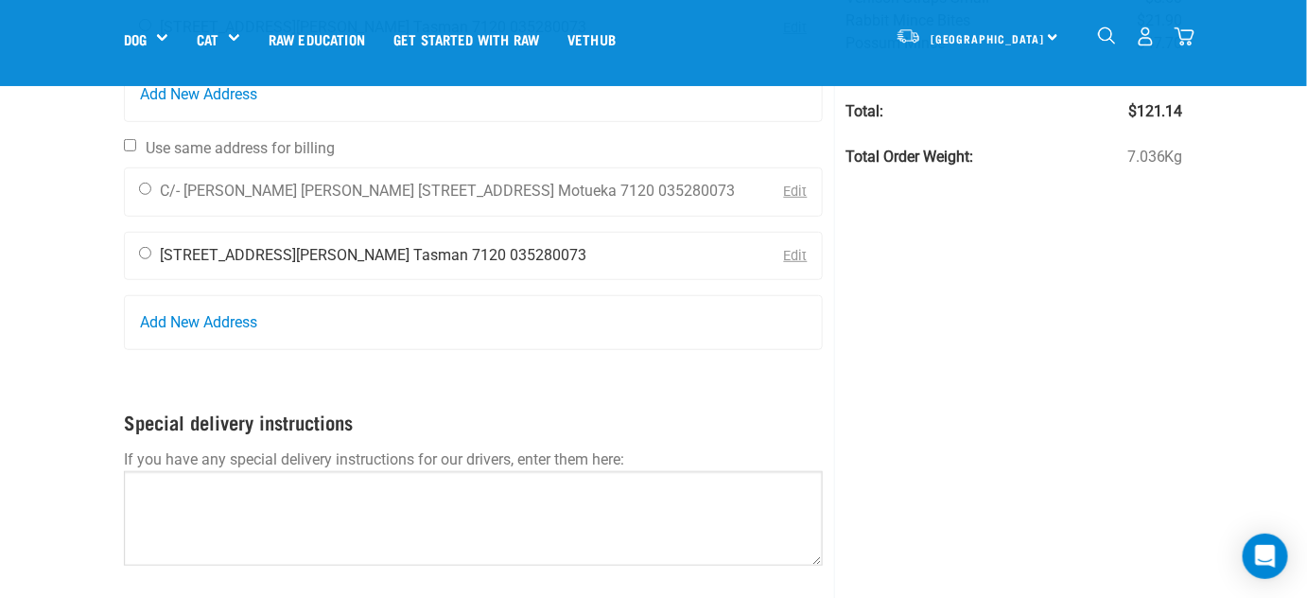
click at [149, 248] on input "radio" at bounding box center [145, 253] width 12 height 12
radio input "true"
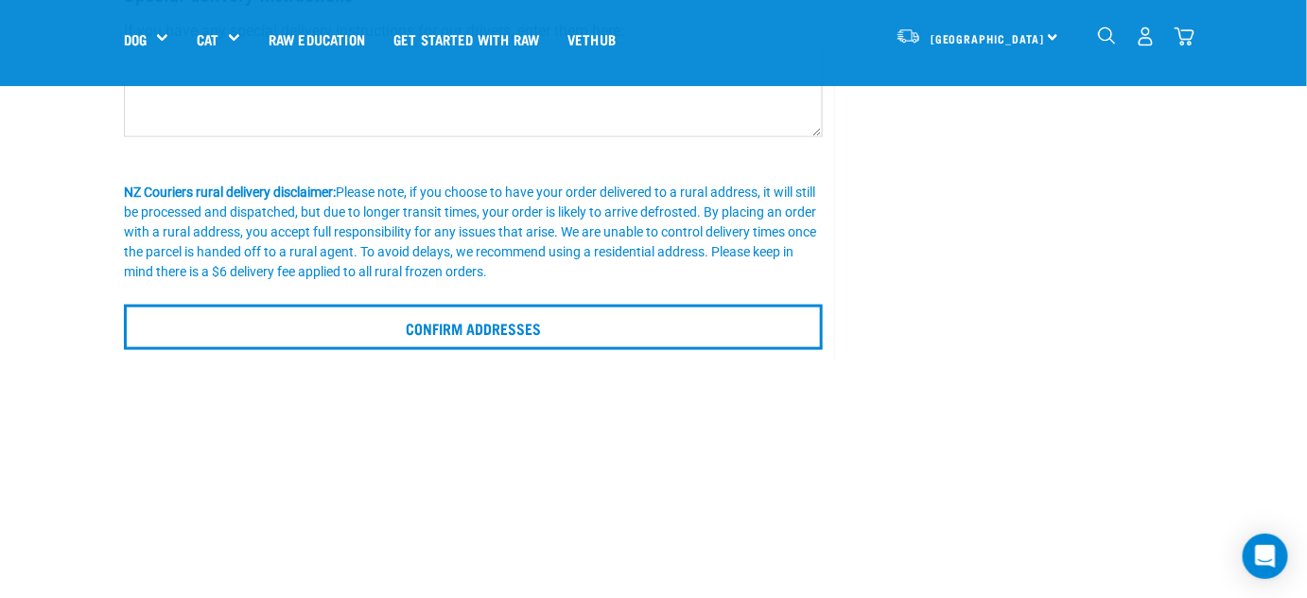
scroll to position [688, 0]
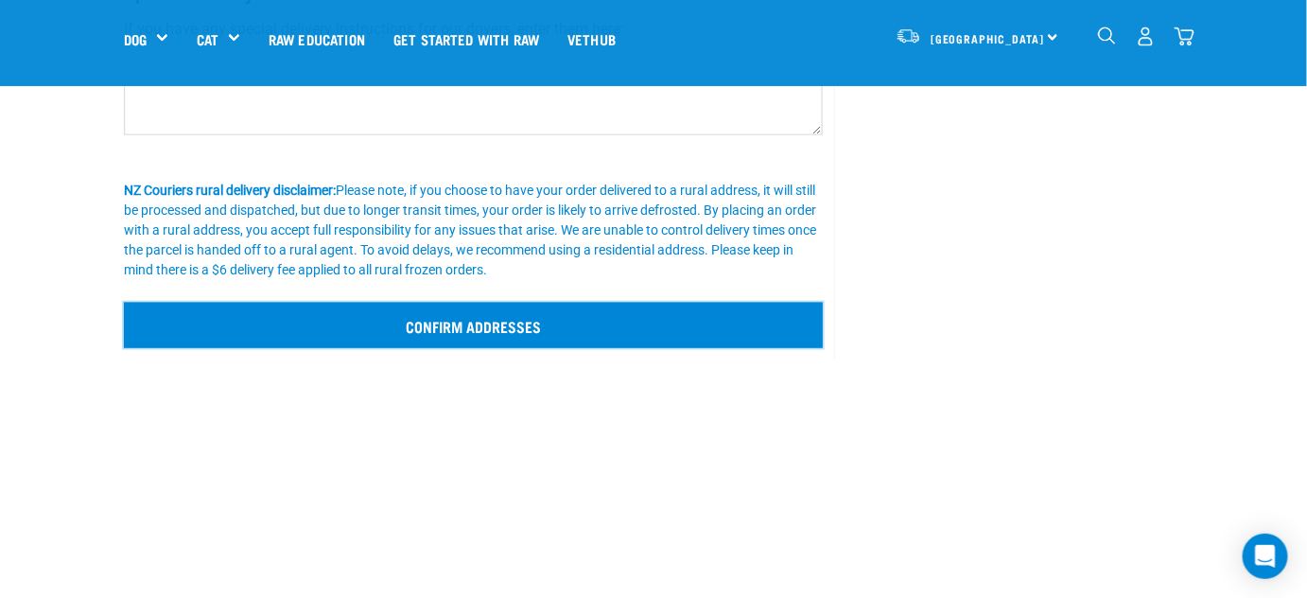
click at [424, 324] on input "Confirm addresses" at bounding box center [473, 325] width 699 height 45
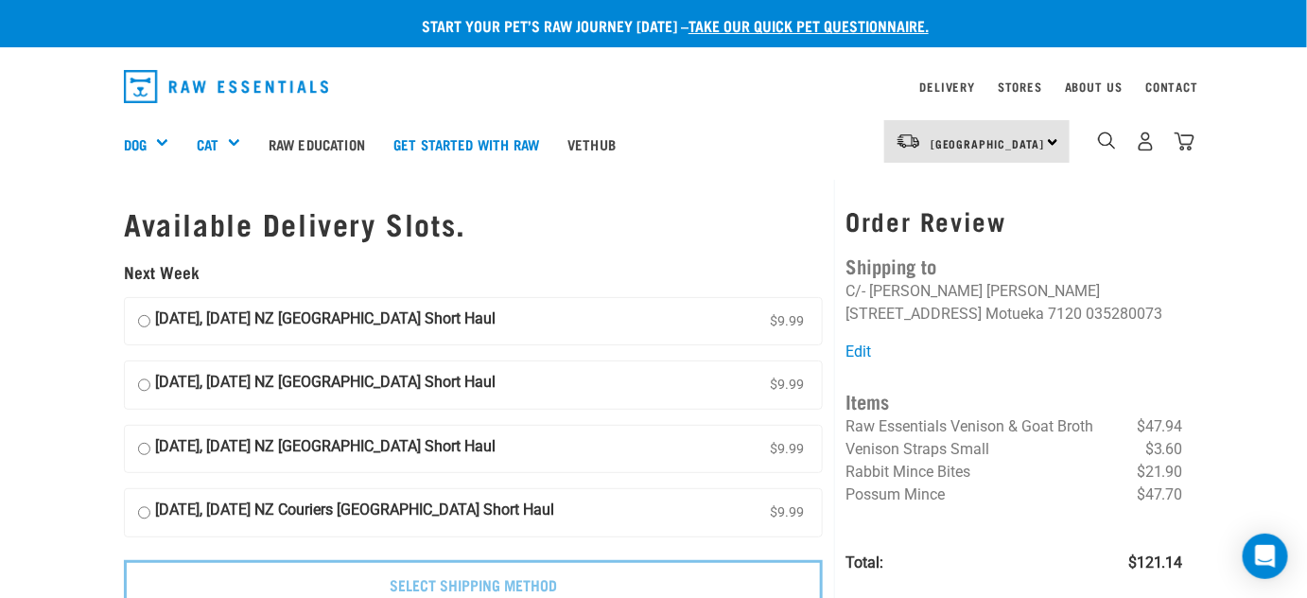
click at [141, 384] on input "[DATE], [DATE] NZ [GEOGRAPHIC_DATA] Short Haul $9.99" at bounding box center [144, 385] width 12 height 28
radio input "true"
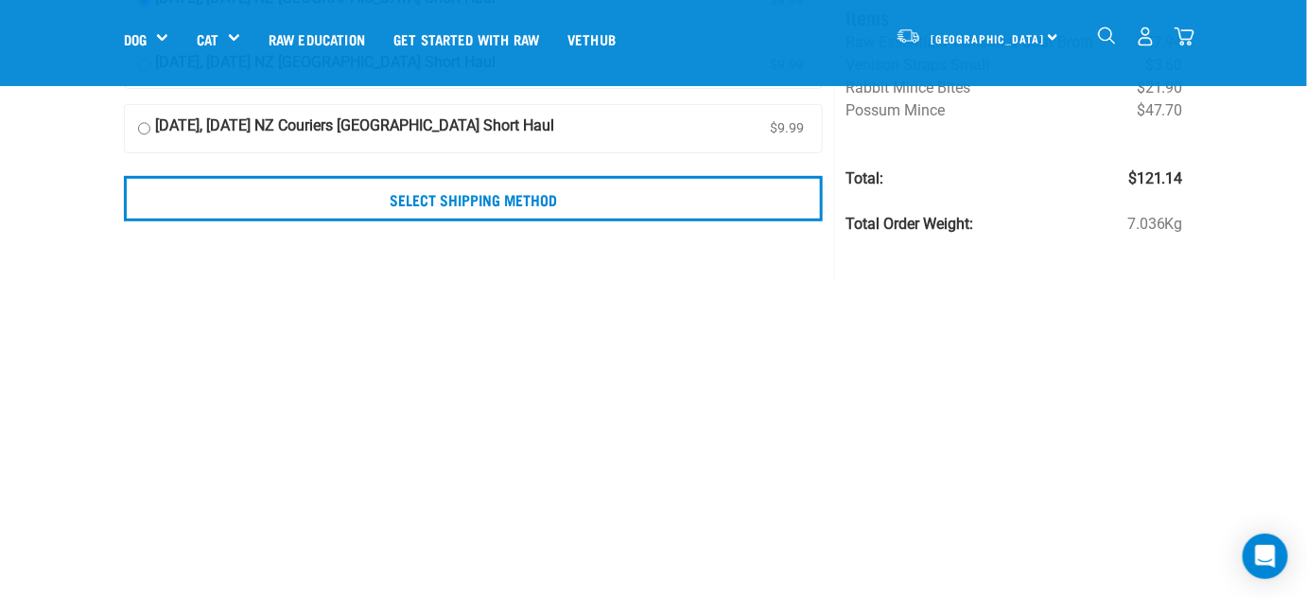
scroll to position [257, 0]
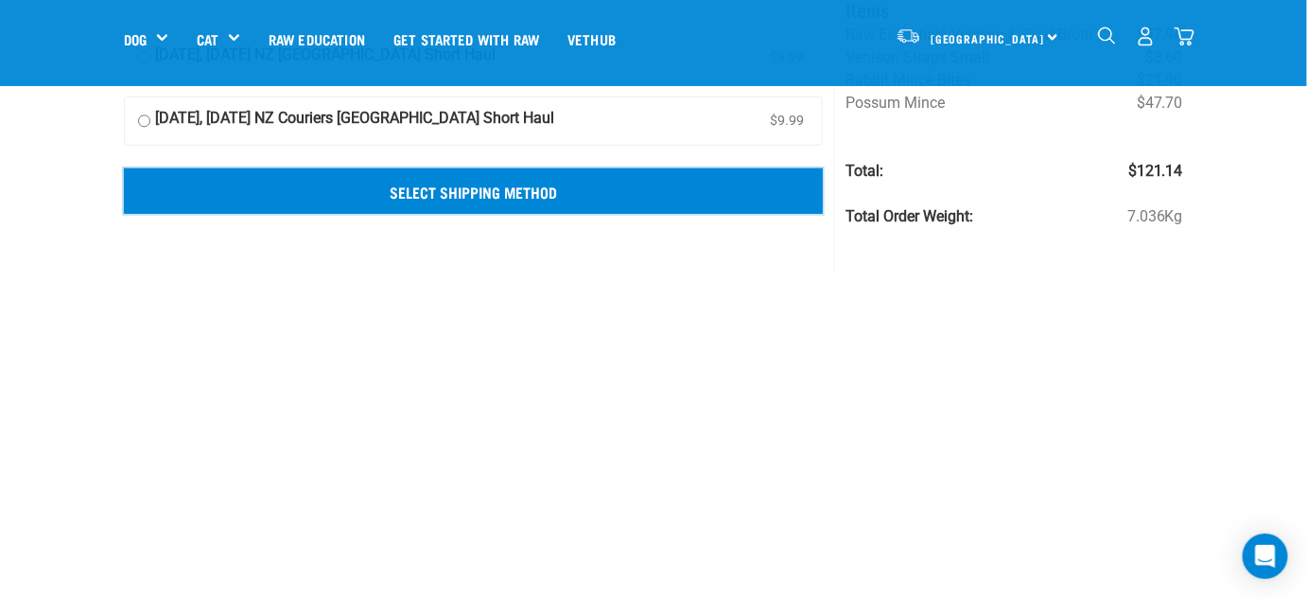
click at [463, 188] on input "Select Shipping Method" at bounding box center [473, 190] width 699 height 45
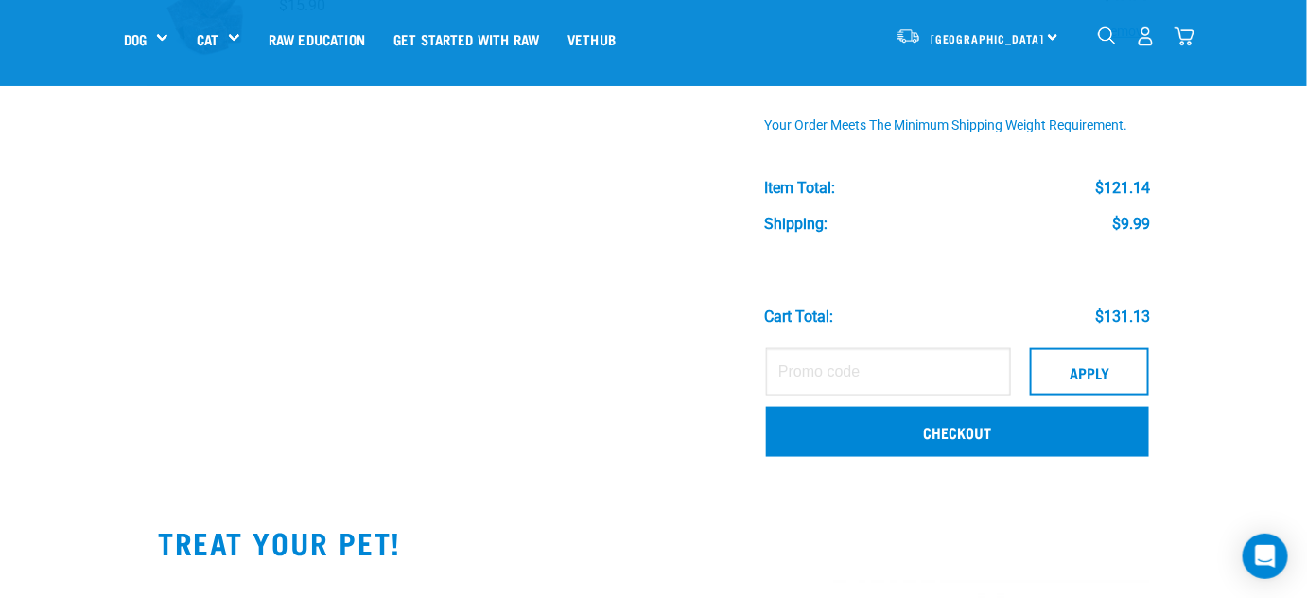
scroll to position [565, 0]
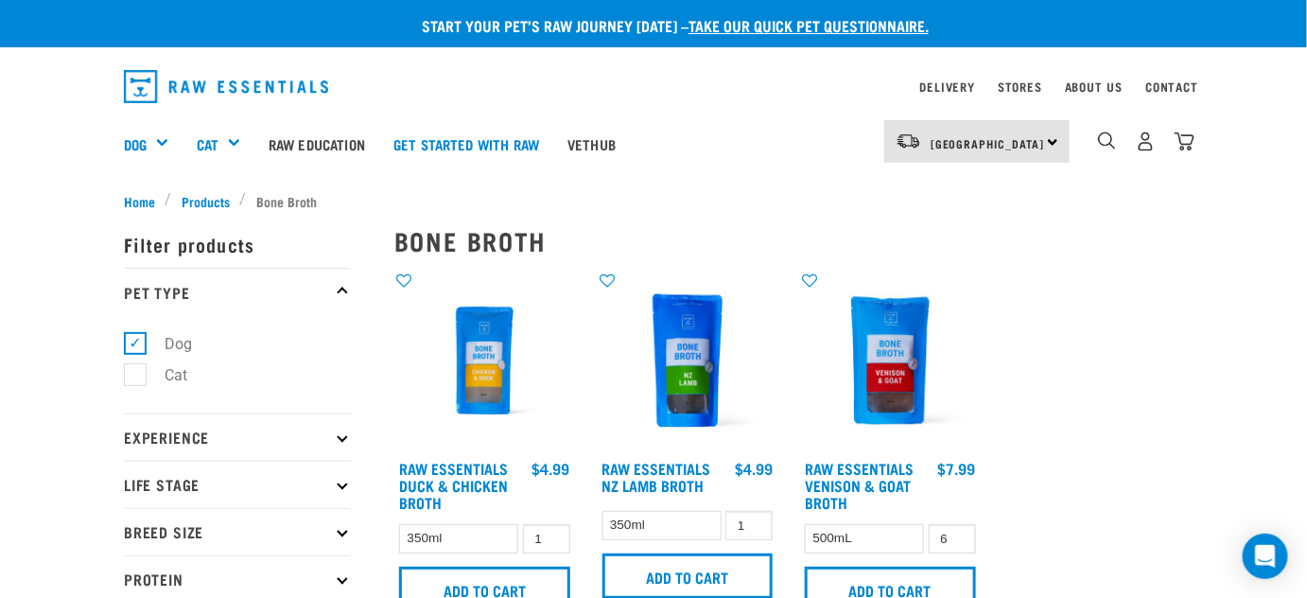
click at [136, 341] on label "Dog" at bounding box center [166, 344] width 65 height 24
click at [136, 341] on input "Dog" at bounding box center [130, 340] width 12 height 12
click at [134, 343] on label "Dog" at bounding box center [166, 344] width 65 height 24
click at [129, 343] on input "Dog" at bounding box center [130, 340] width 12 height 12
checkbox input "true"
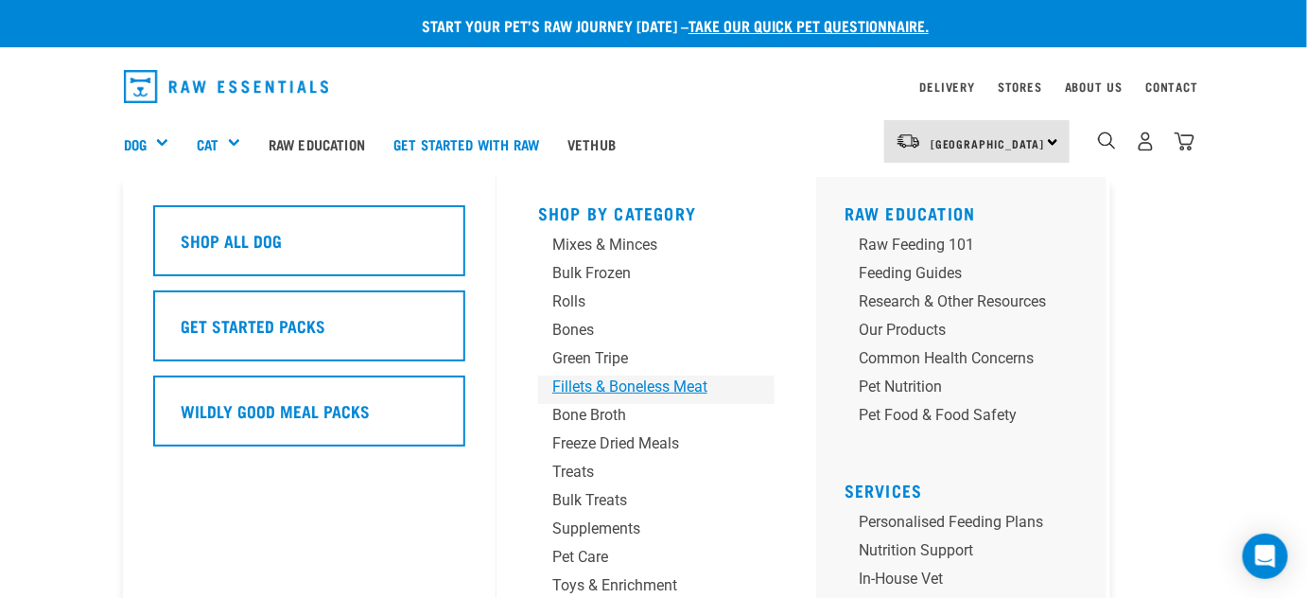
click at [603, 388] on div "Fillets & Boneless Meat" at bounding box center [640, 387] width 177 height 23
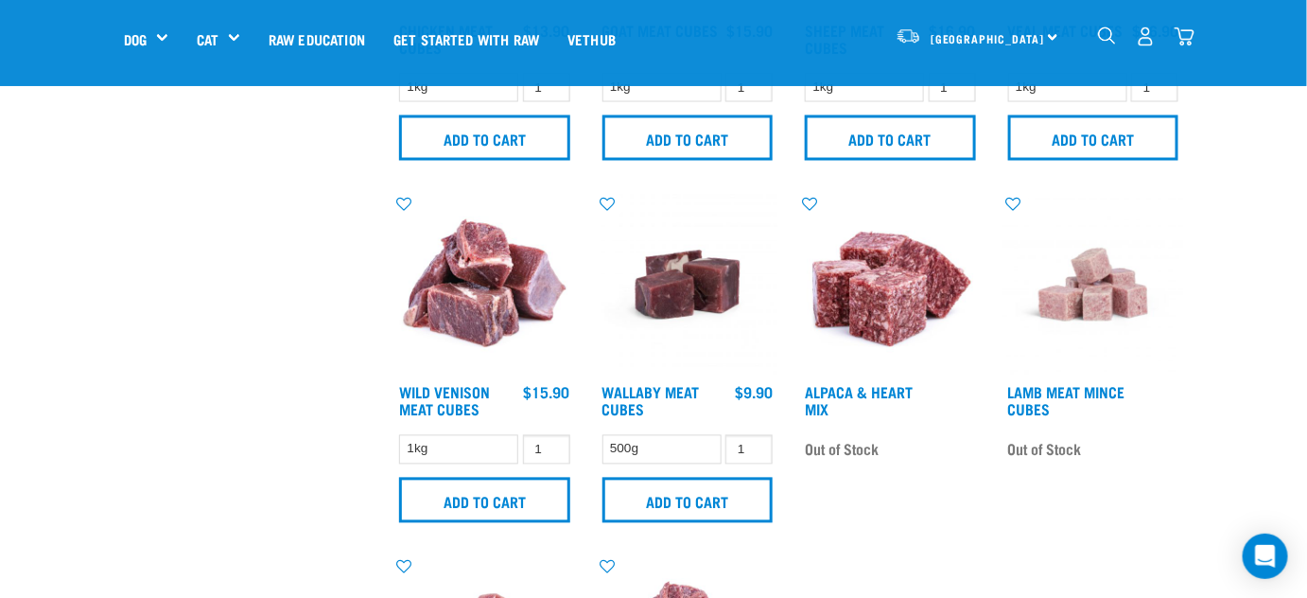
scroll to position [1031, 0]
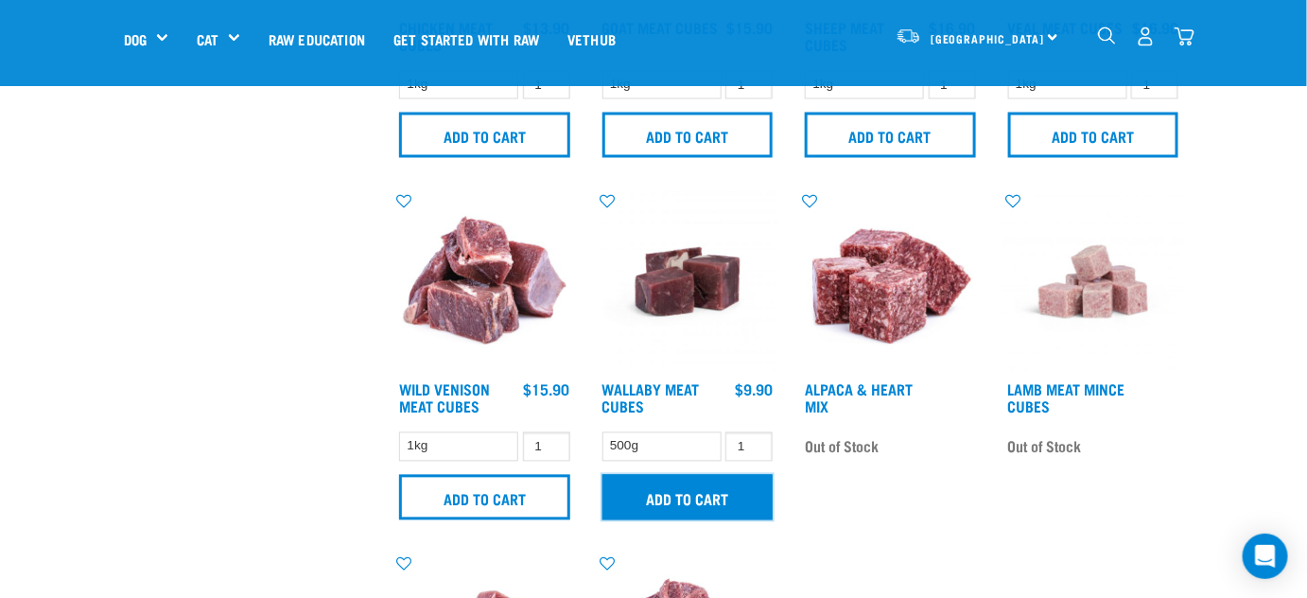
click at [701, 495] on input "Add to cart" at bounding box center [688, 497] width 171 height 45
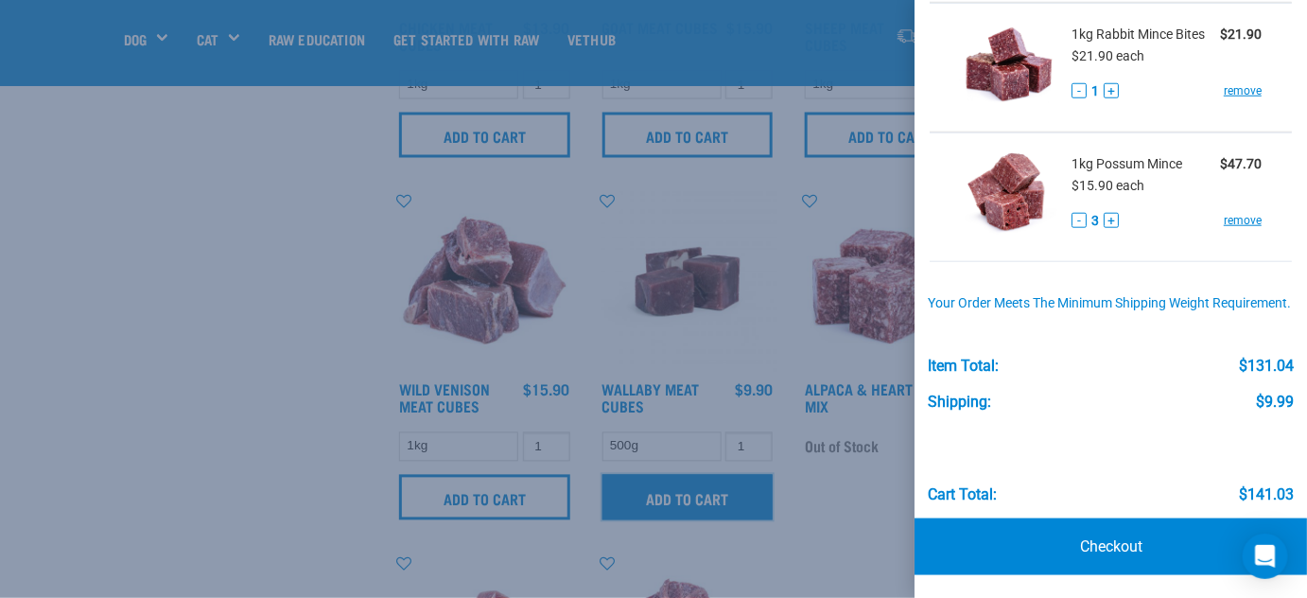
scroll to position [546, 0]
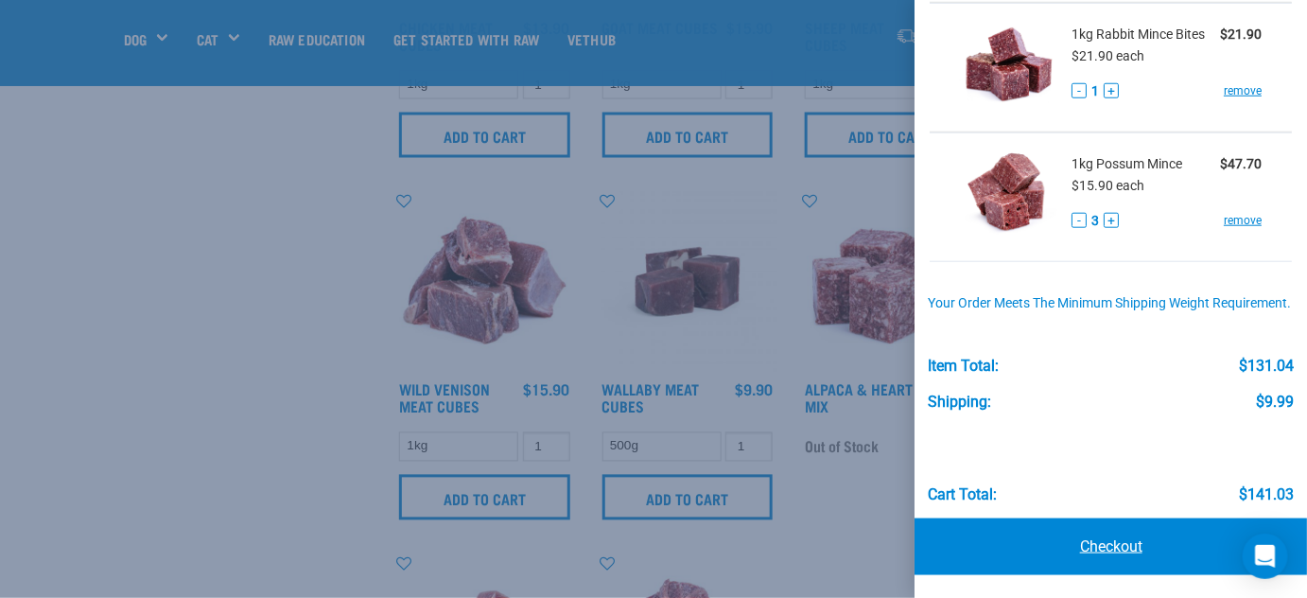
click at [1105, 546] on link "Checkout" at bounding box center [1111, 546] width 393 height 57
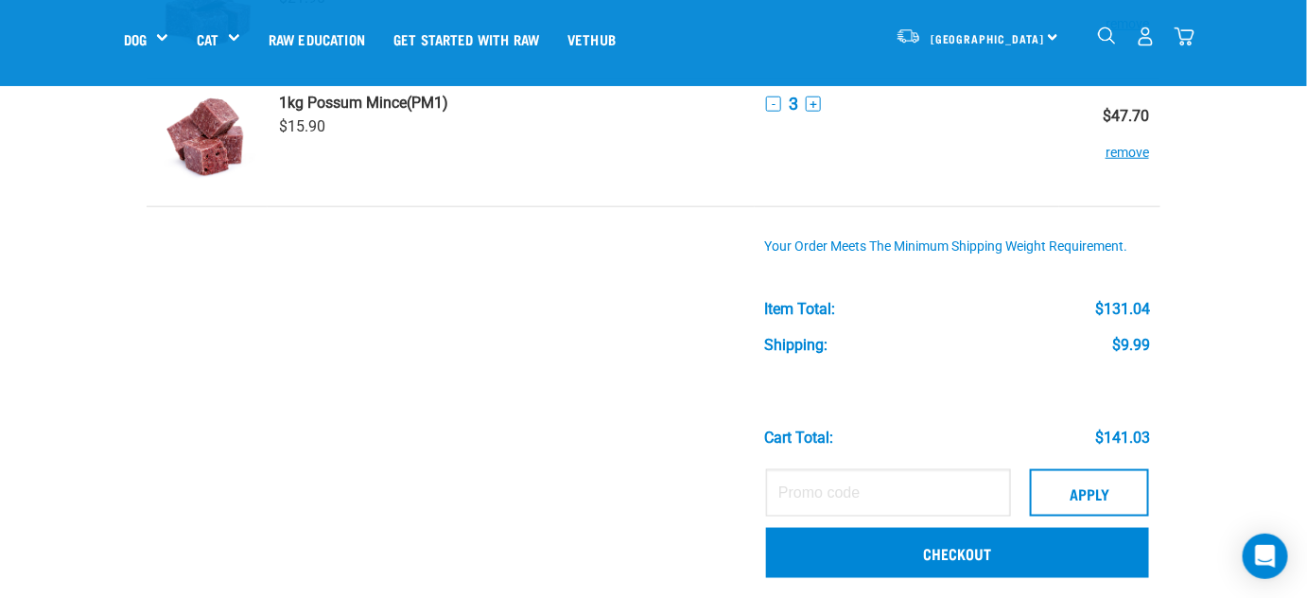
scroll to position [602, 0]
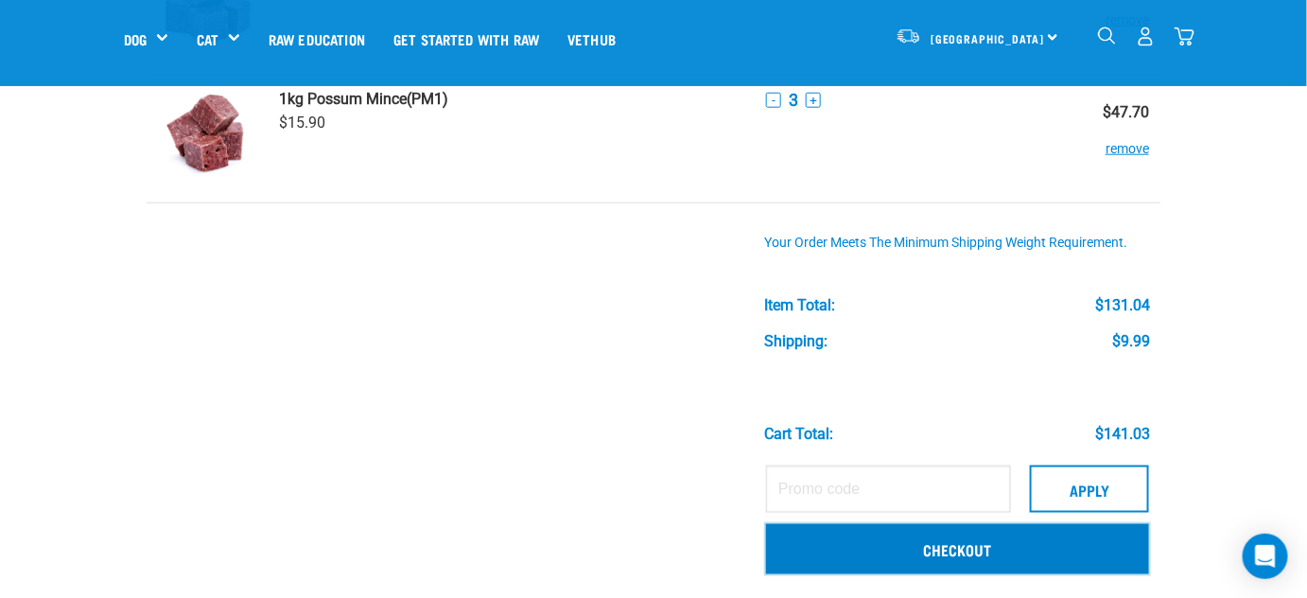
click at [937, 546] on link "Checkout" at bounding box center [957, 548] width 383 height 49
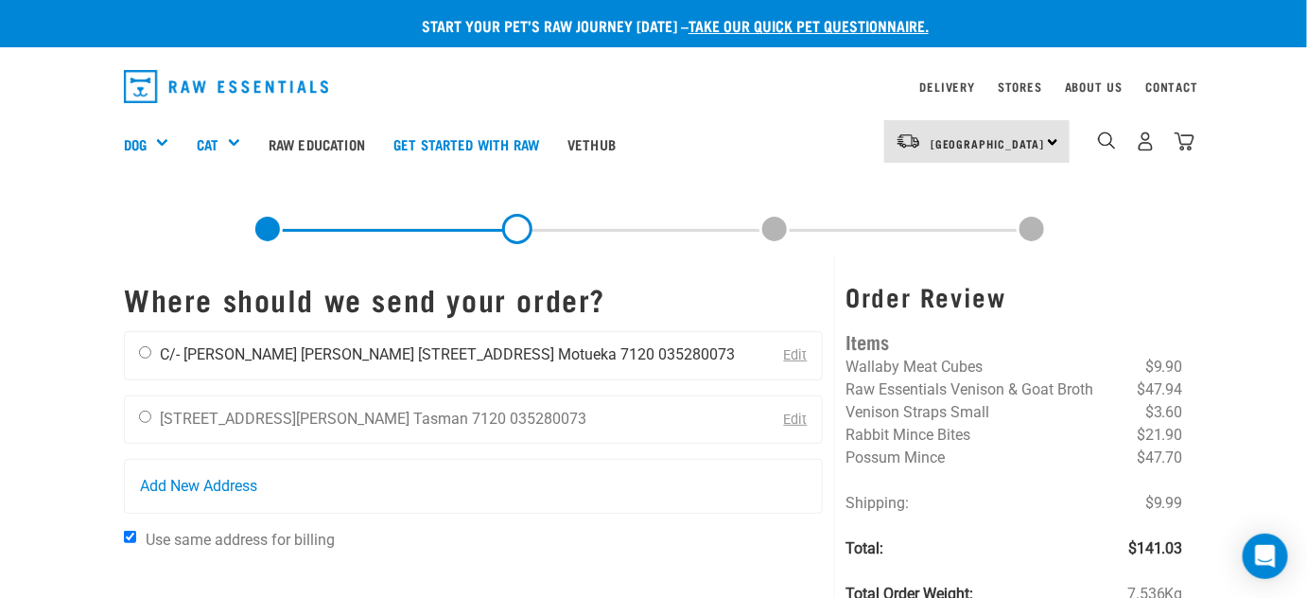
click at [144, 352] on input "radio" at bounding box center [145, 352] width 12 height 12
radio input "true"
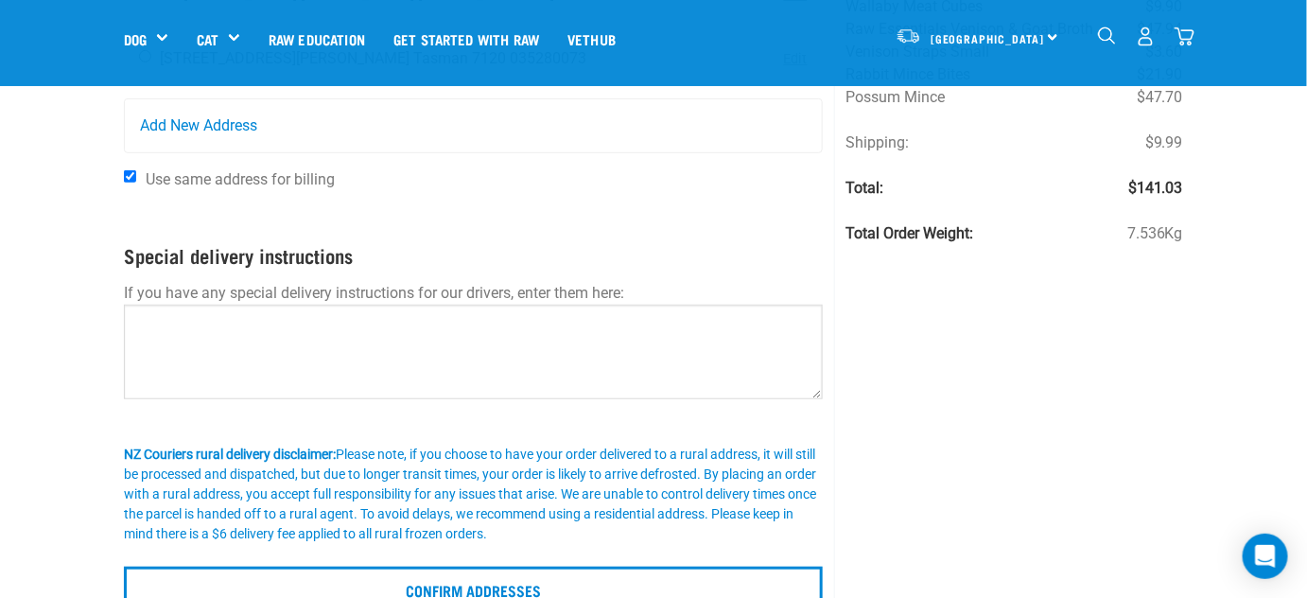
scroll to position [257, 0]
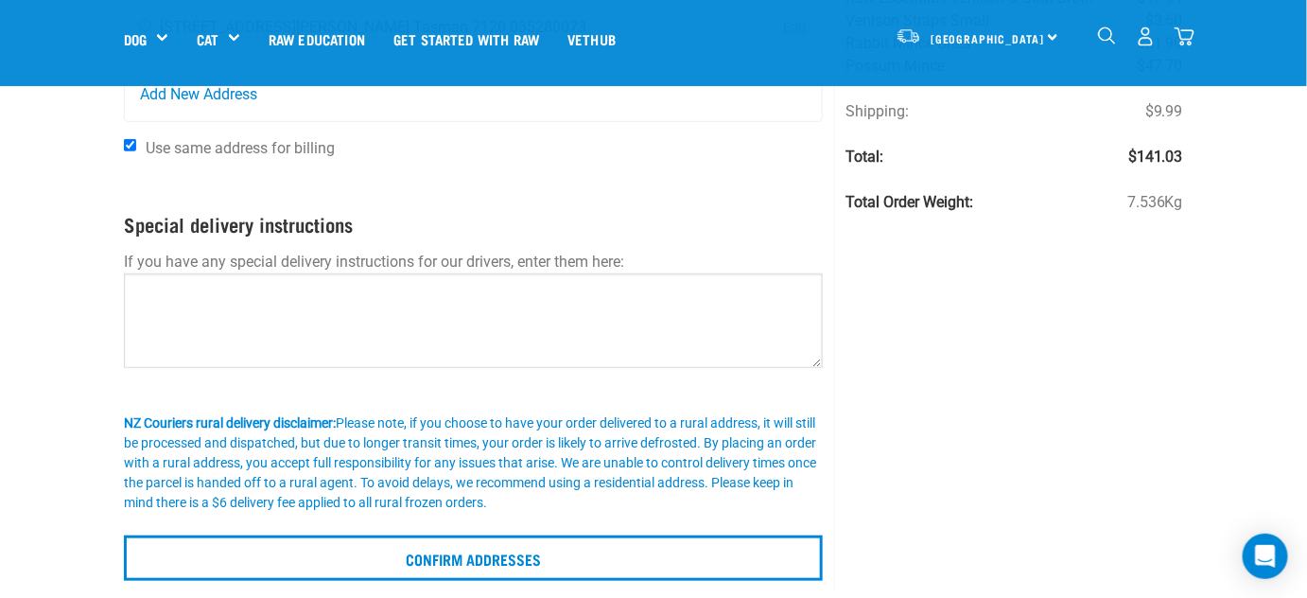
click at [128, 144] on input "Use same address for billing" at bounding box center [130, 145] width 12 height 12
checkbox input "false"
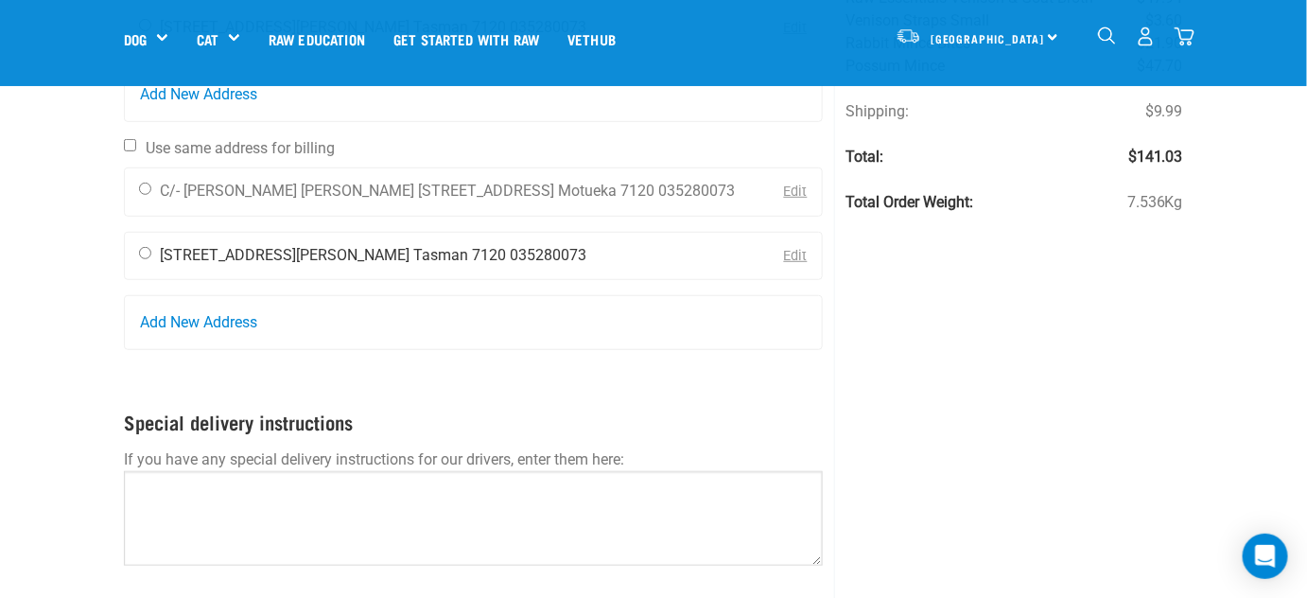
click at [142, 253] on input "radio" at bounding box center [145, 253] width 12 height 12
radio input "true"
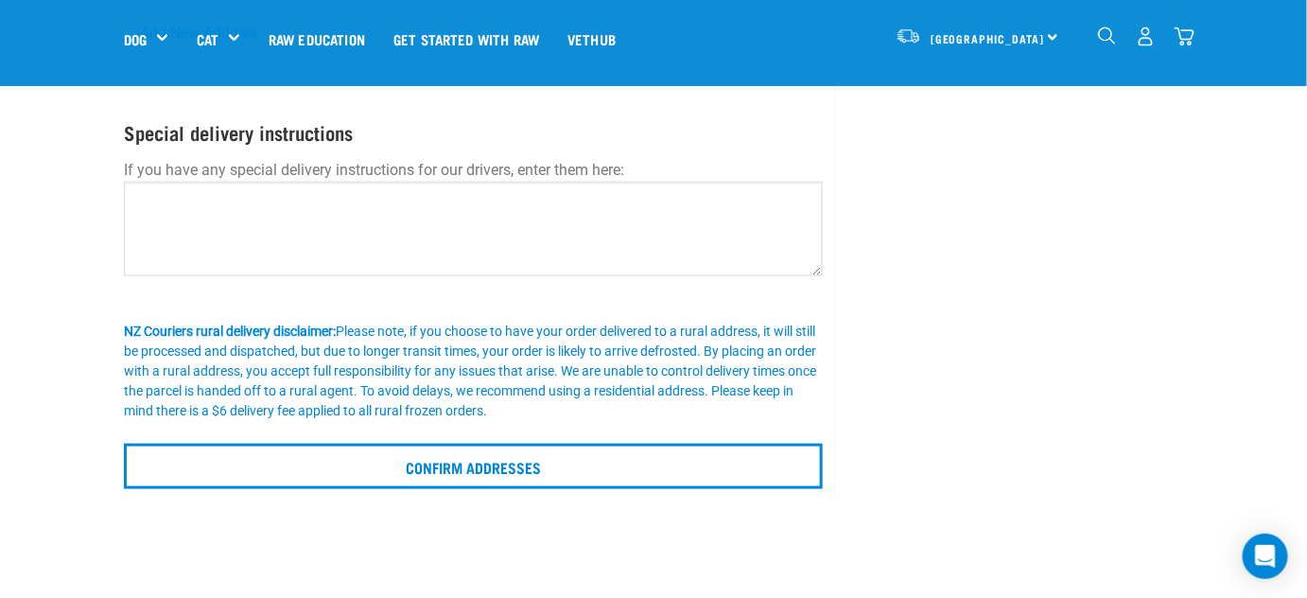
scroll to position [602, 0]
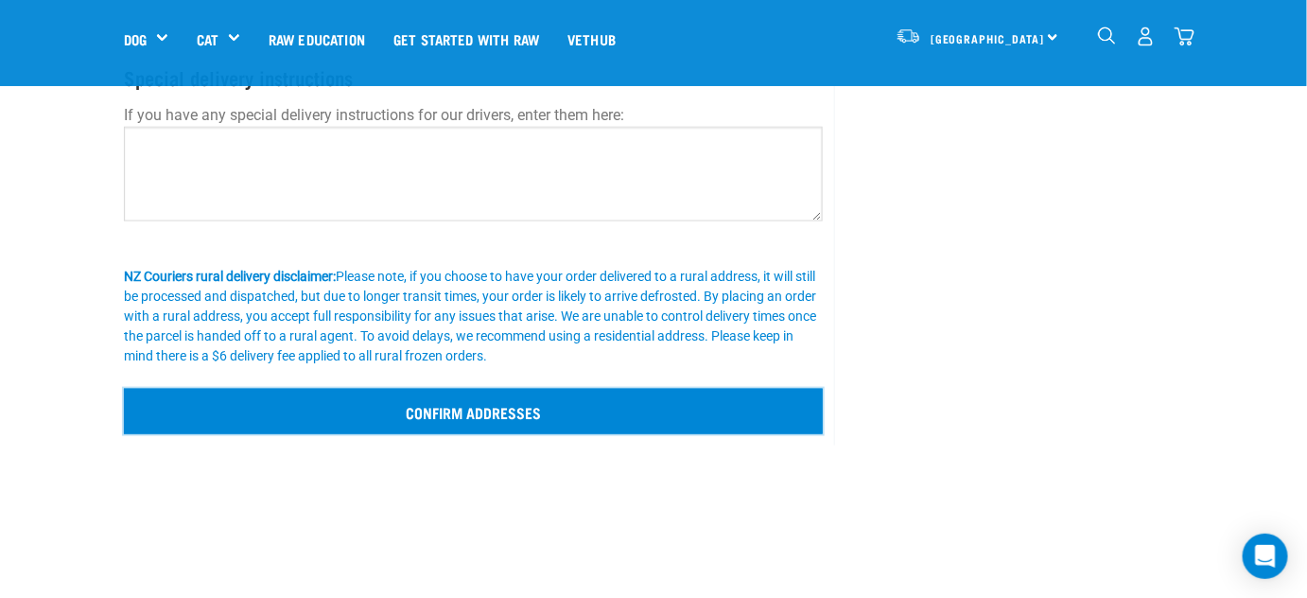
click at [480, 412] on input "Confirm addresses" at bounding box center [473, 411] width 699 height 45
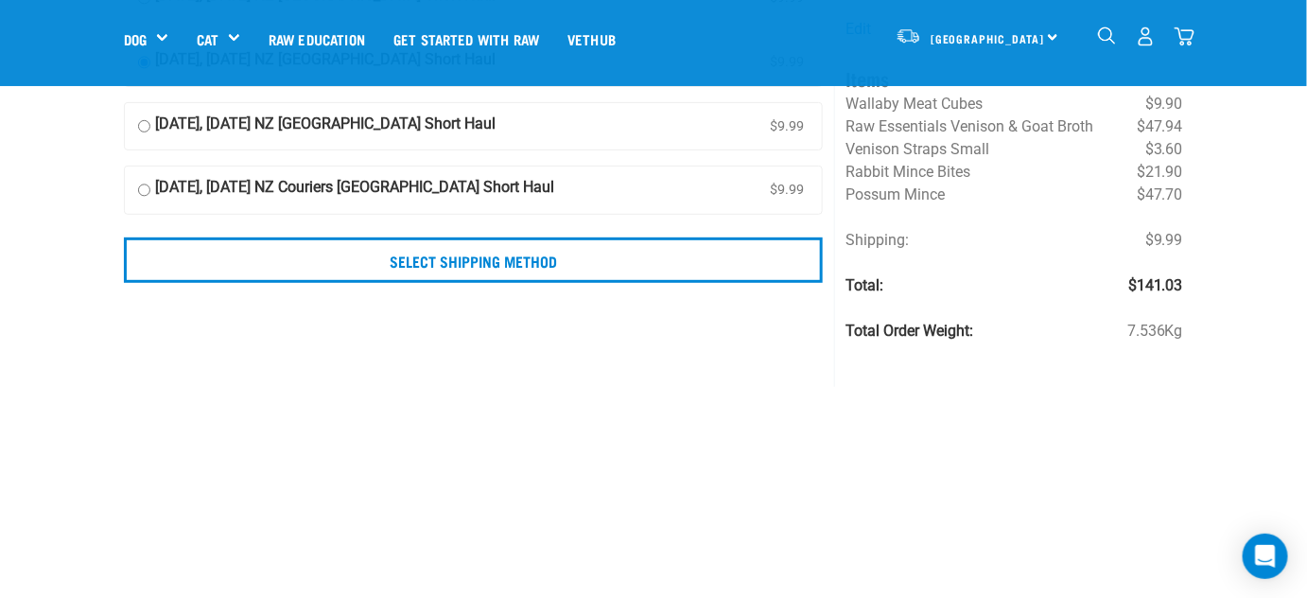
scroll to position [257, 0]
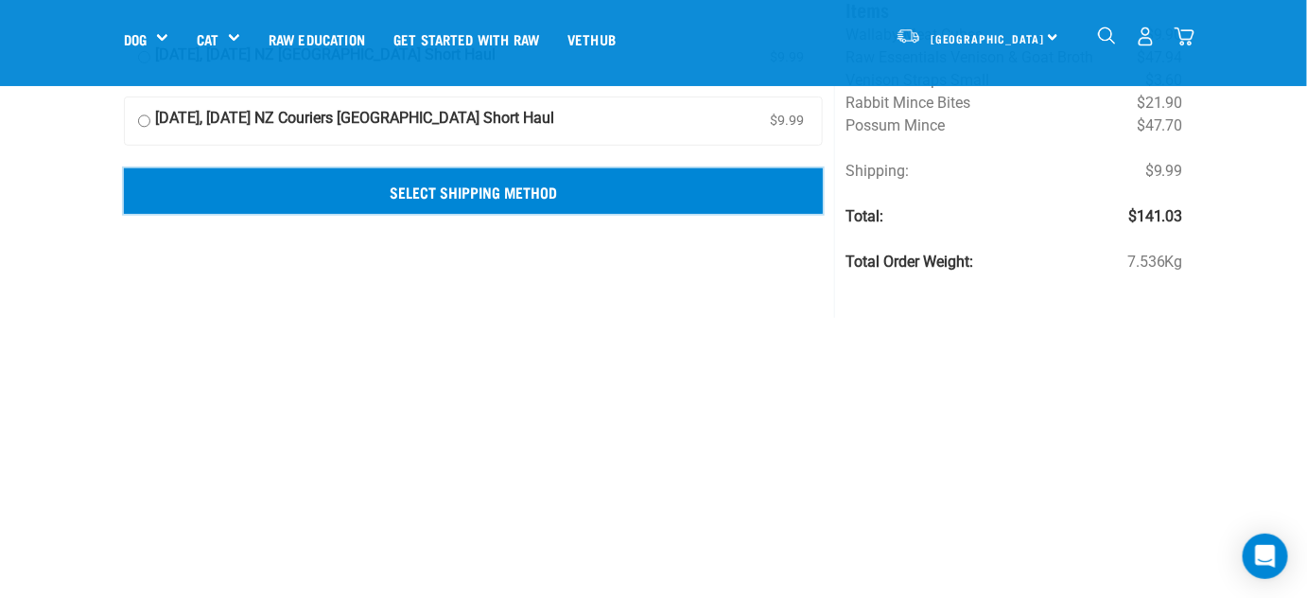
click at [488, 187] on input "Select Shipping Method" at bounding box center [473, 190] width 699 height 45
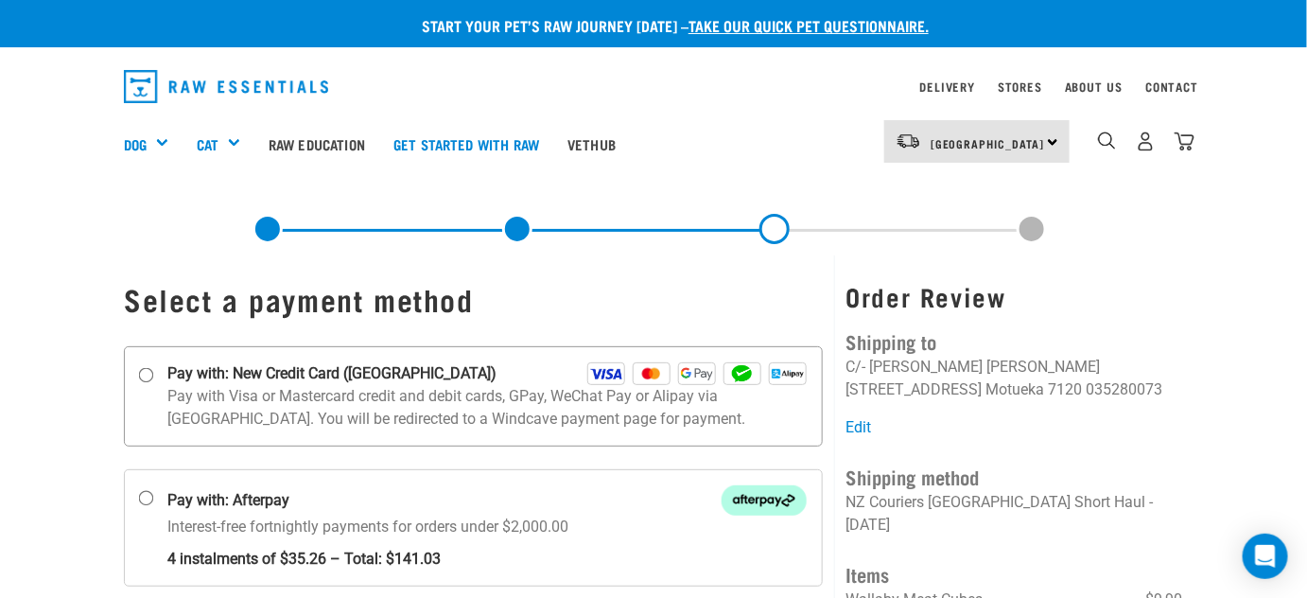
click at [141, 372] on input "Pay with: New Credit Card (Windcave)" at bounding box center [146, 374] width 15 height 15
radio input "true"
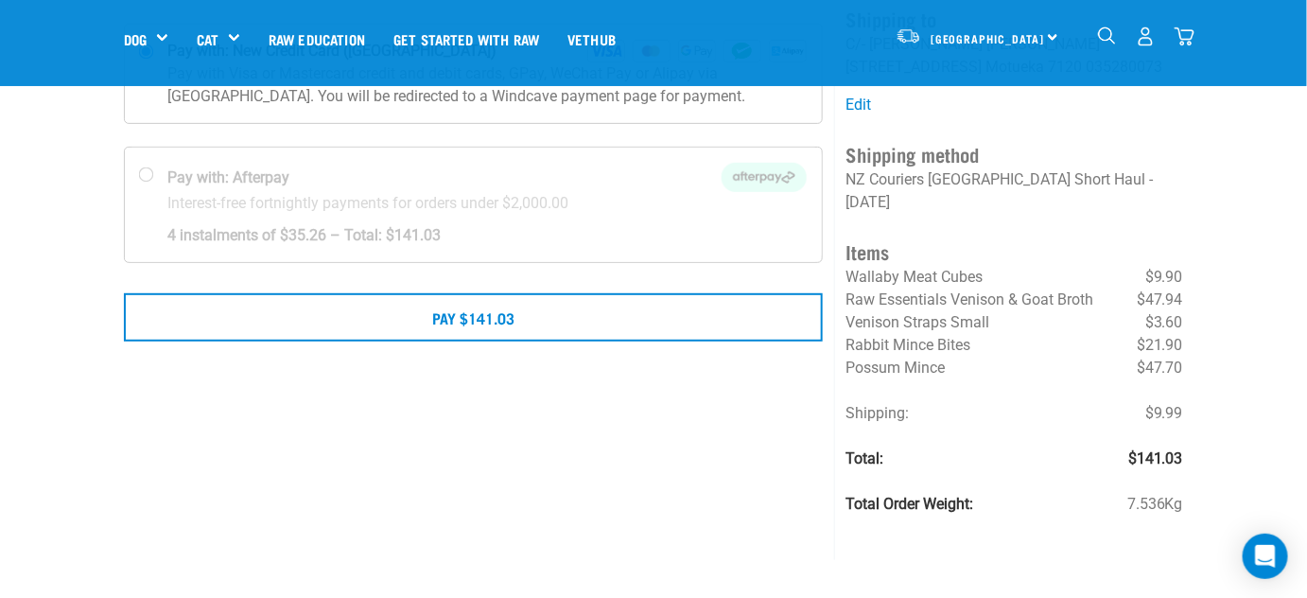
scroll to position [257, 0]
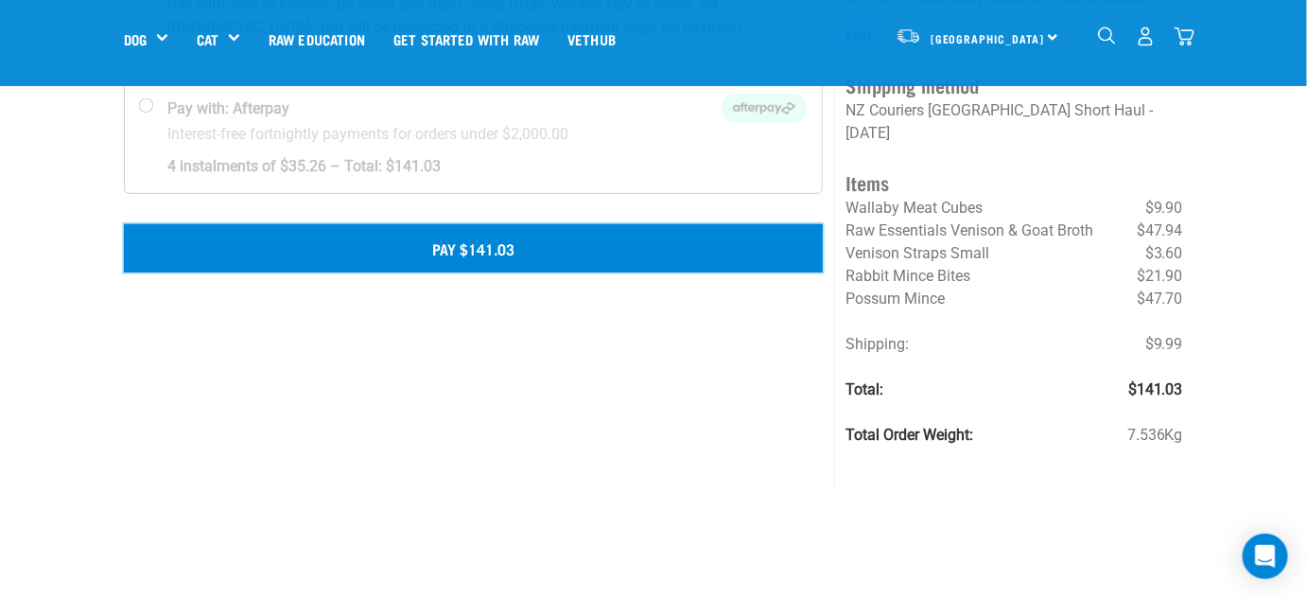
click at [471, 243] on button "Pay $141.03" at bounding box center [473, 247] width 699 height 47
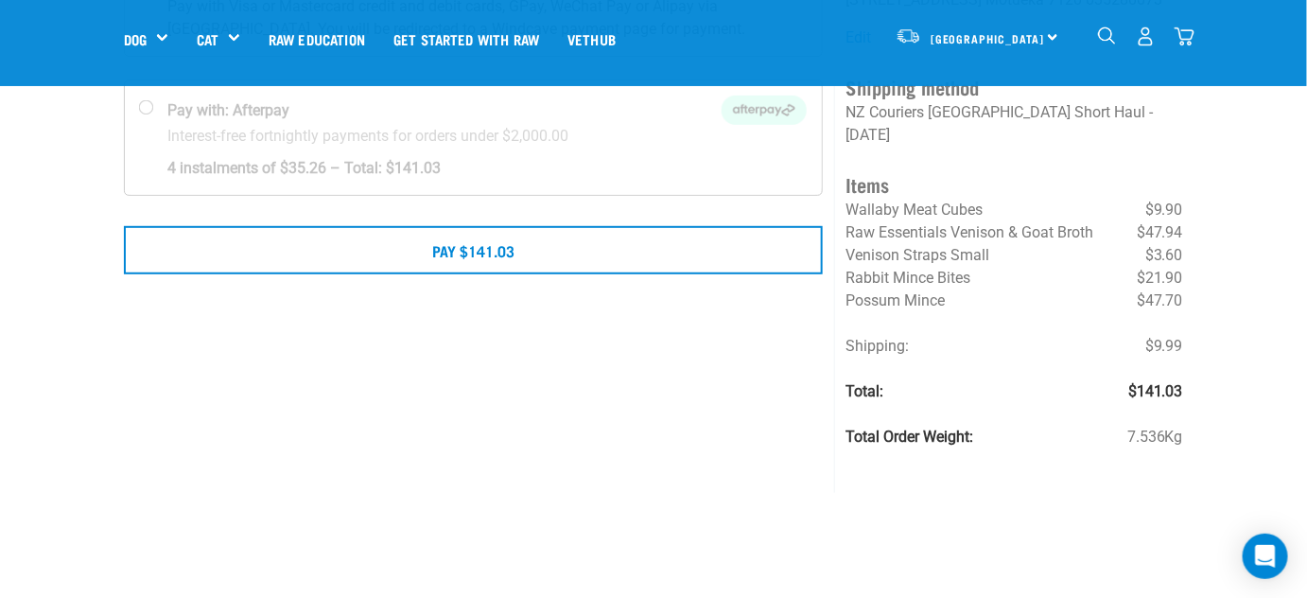
scroll to position [257, 0]
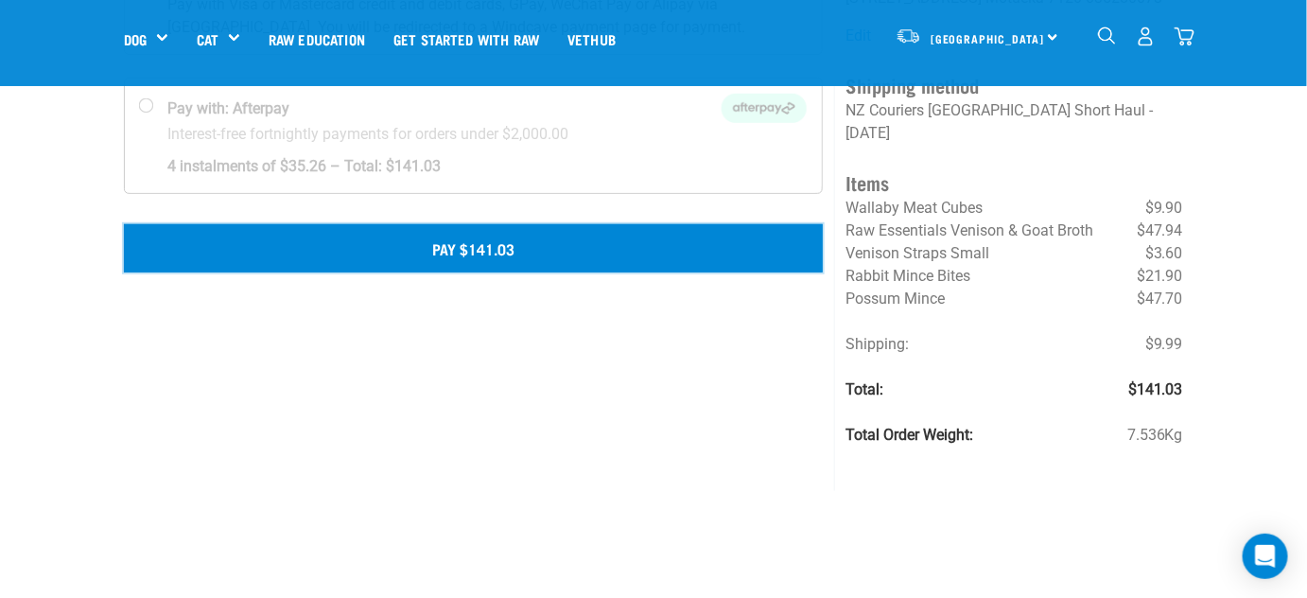
click at [461, 249] on button "Pay $141.03" at bounding box center [473, 247] width 699 height 47
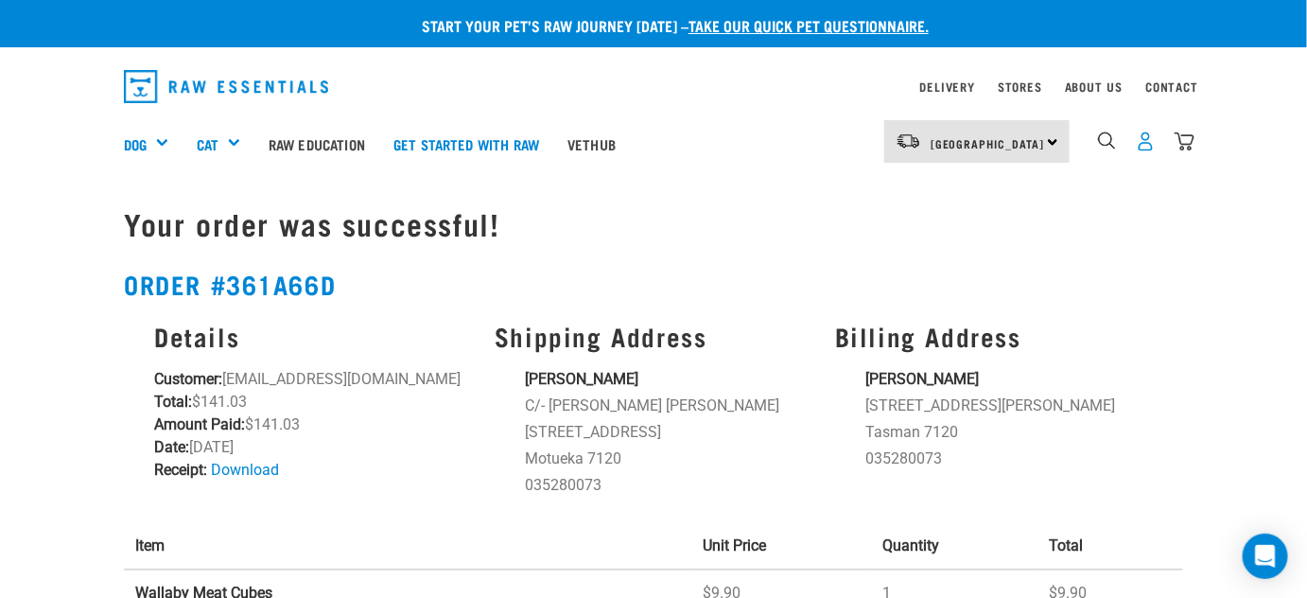
click at [1145, 143] on img "dropdown navigation" at bounding box center [1146, 141] width 20 height 20
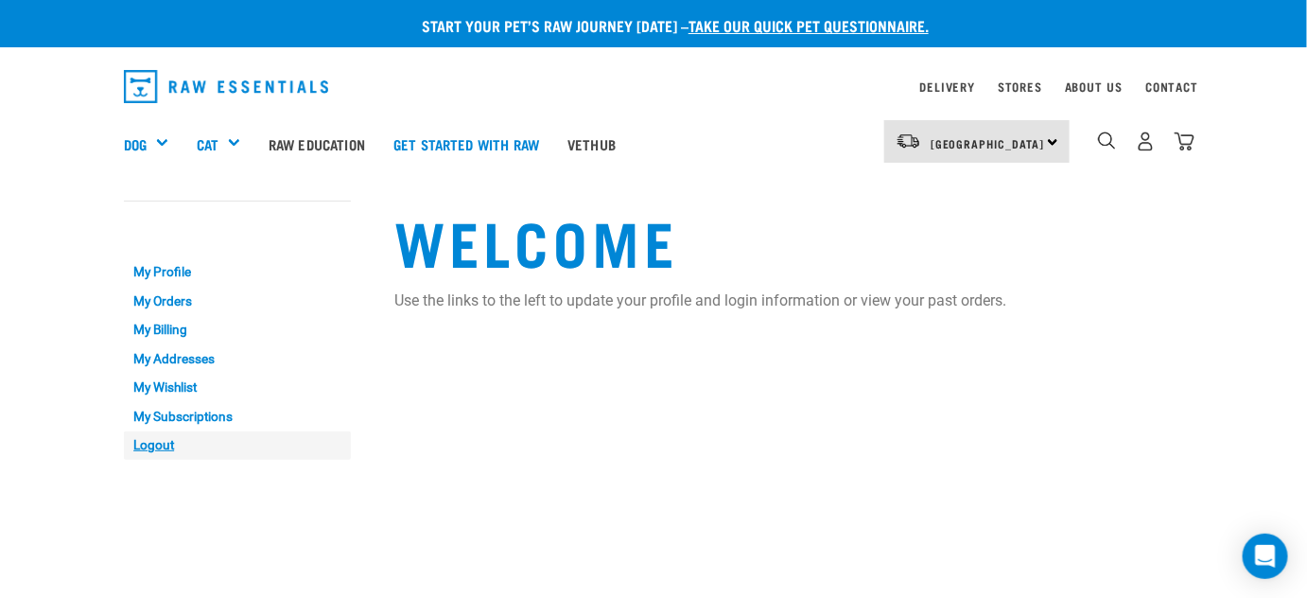
click at [145, 443] on link "Logout" at bounding box center [237, 445] width 227 height 29
